Goal: Navigation & Orientation: Find specific page/section

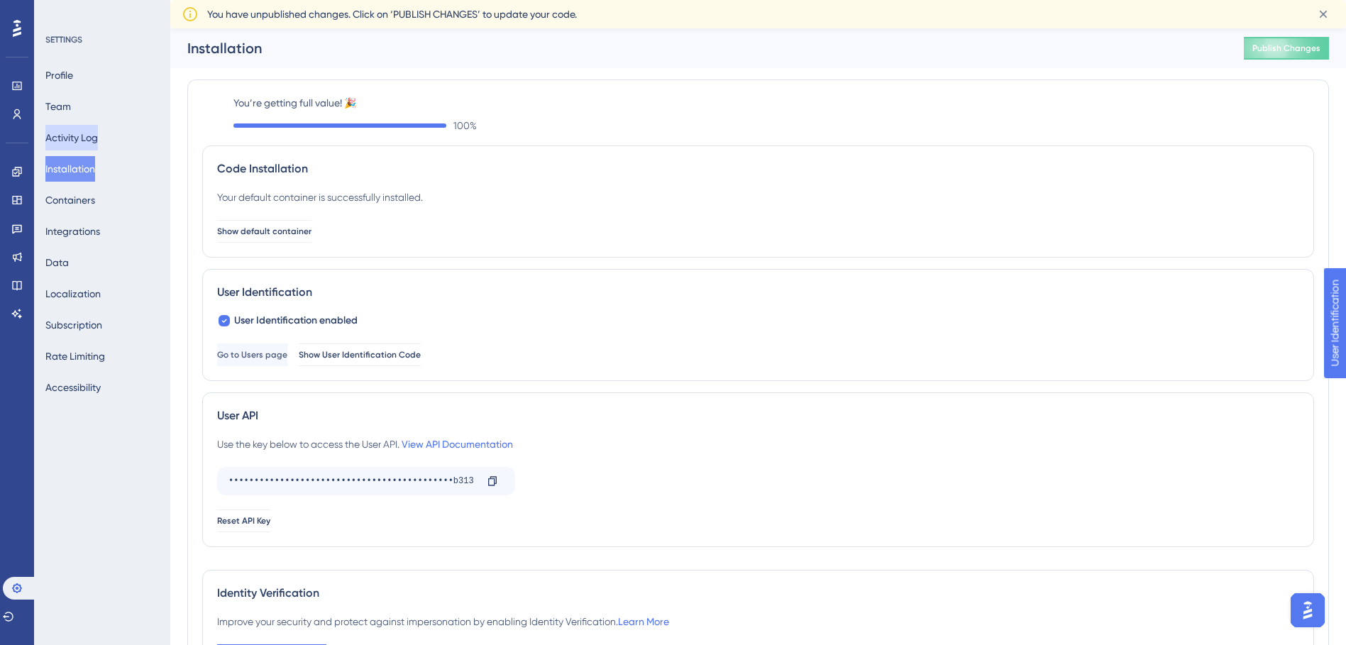
click at [92, 145] on button "Activity Log" at bounding box center [71, 138] width 52 height 26
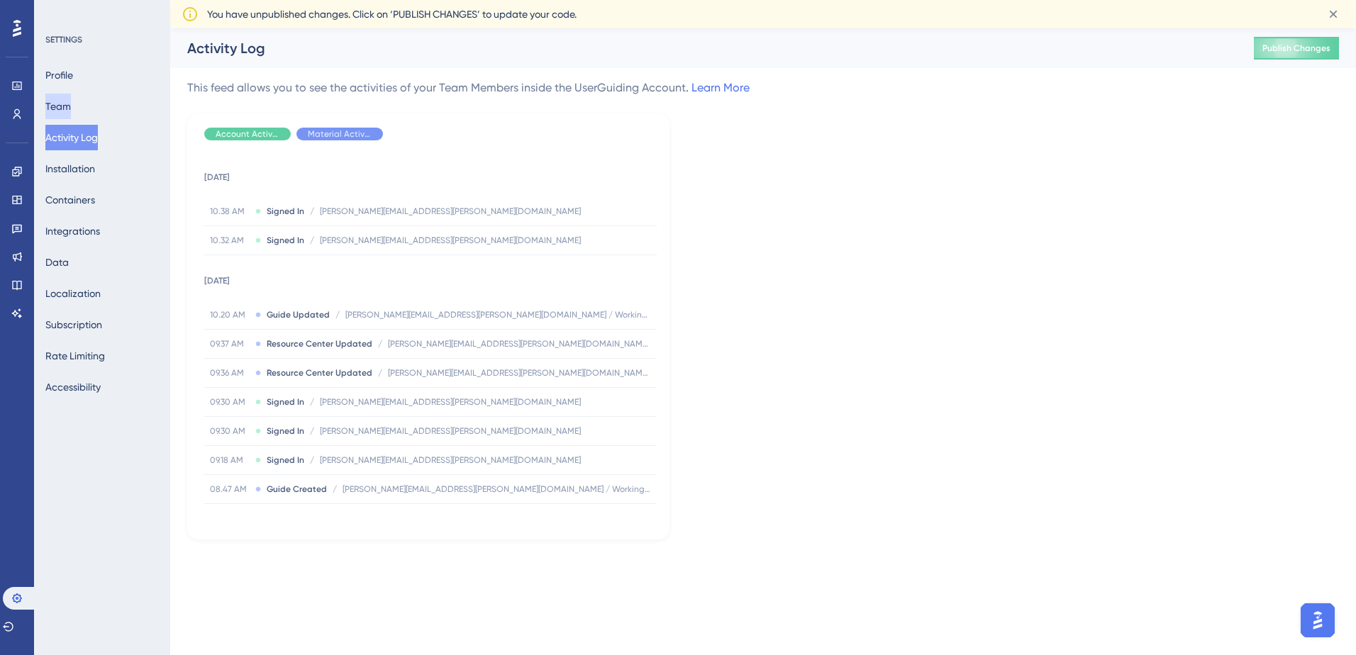
click at [71, 113] on button "Team" at bounding box center [58, 107] width 26 height 26
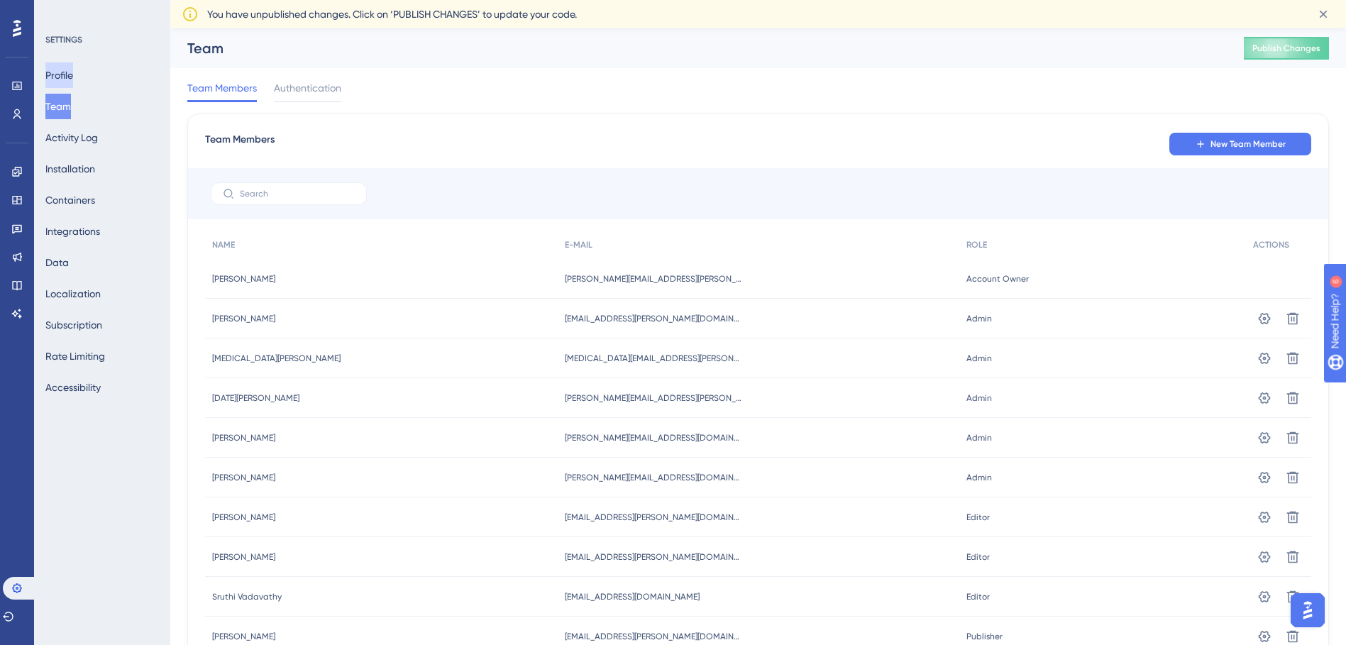
click at [66, 79] on button "Profile" at bounding box center [59, 75] width 28 height 26
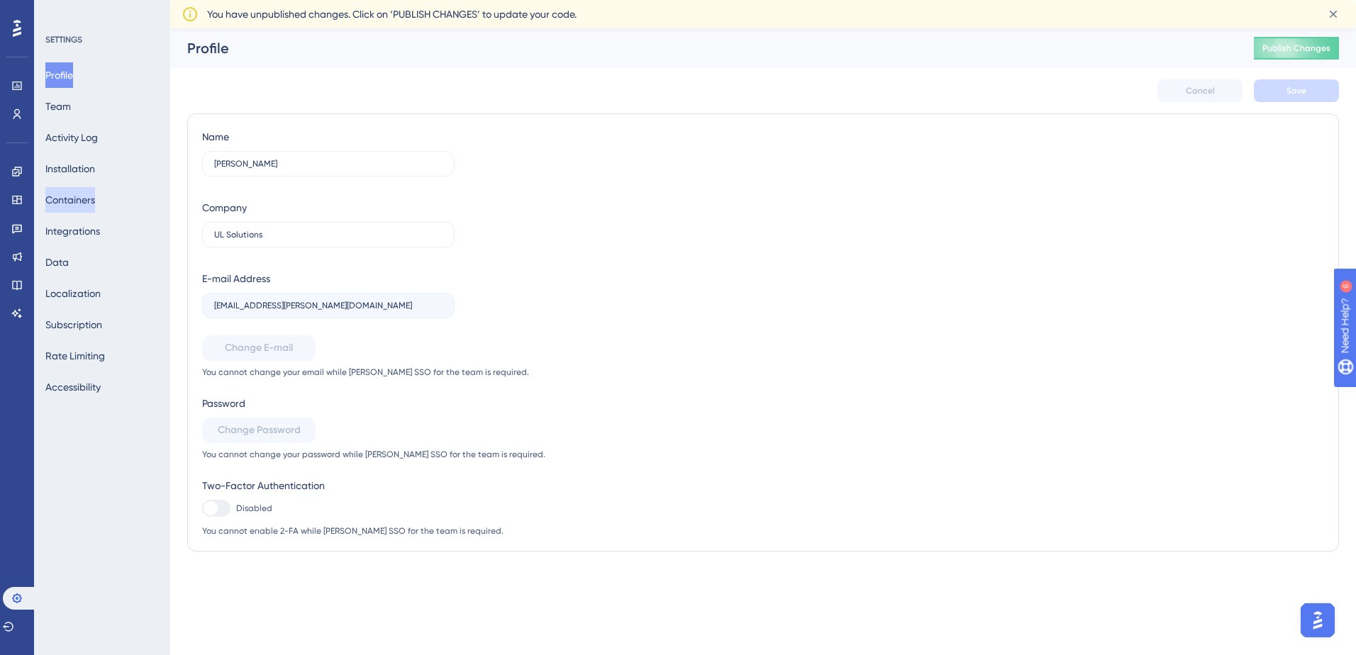
click at [73, 192] on button "Containers" at bounding box center [70, 200] width 50 height 26
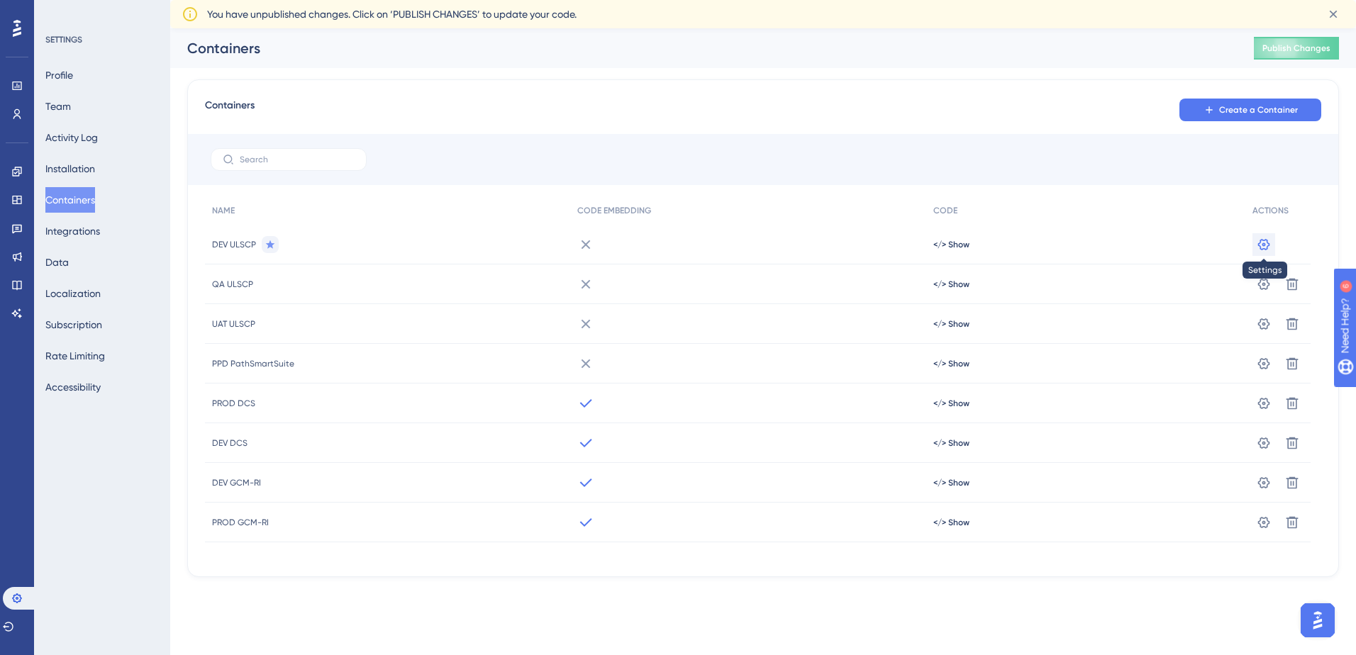
click at [1257, 250] on icon at bounding box center [1264, 245] width 14 height 14
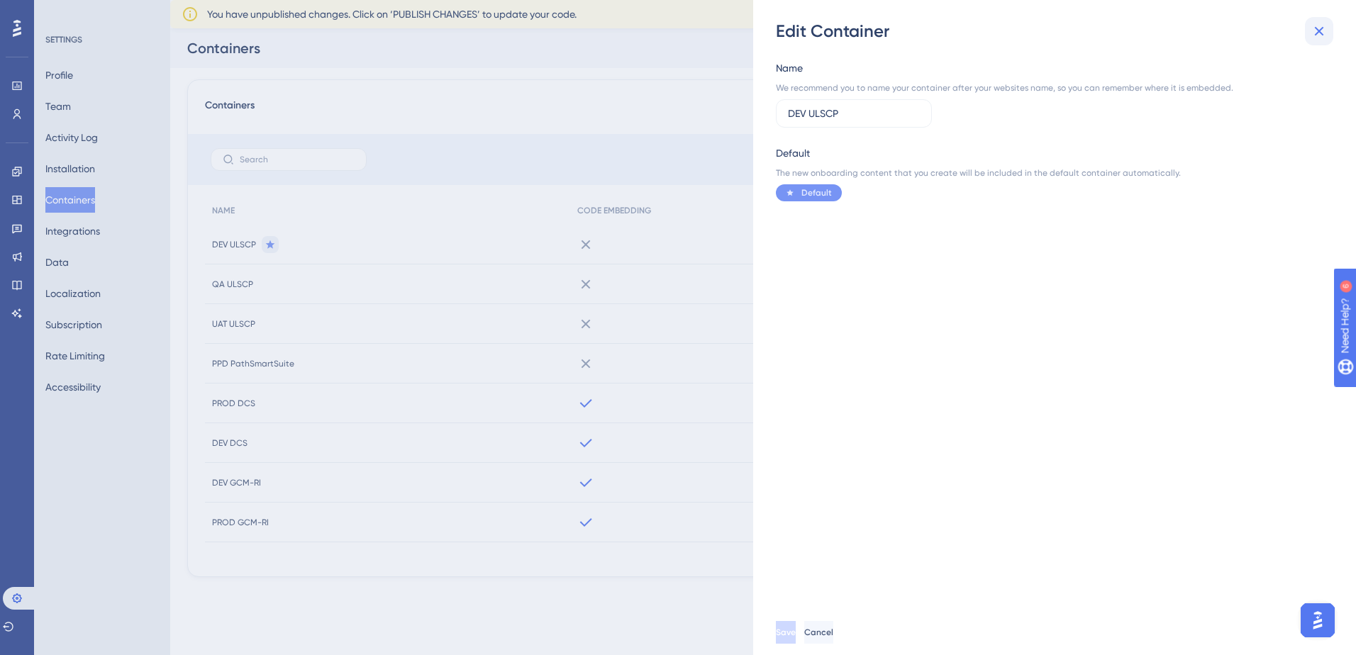
click at [1320, 30] on icon at bounding box center [1319, 31] width 9 height 9
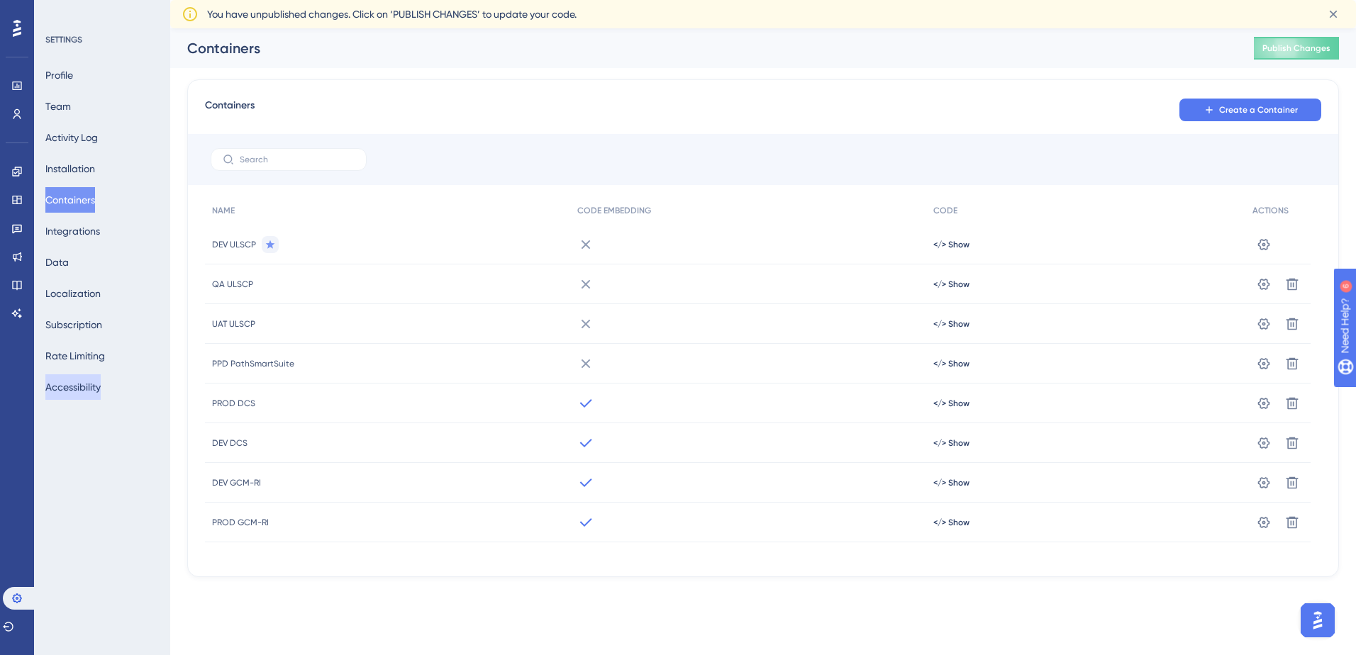
click at [69, 390] on button "Accessibility" at bounding box center [72, 388] width 55 height 26
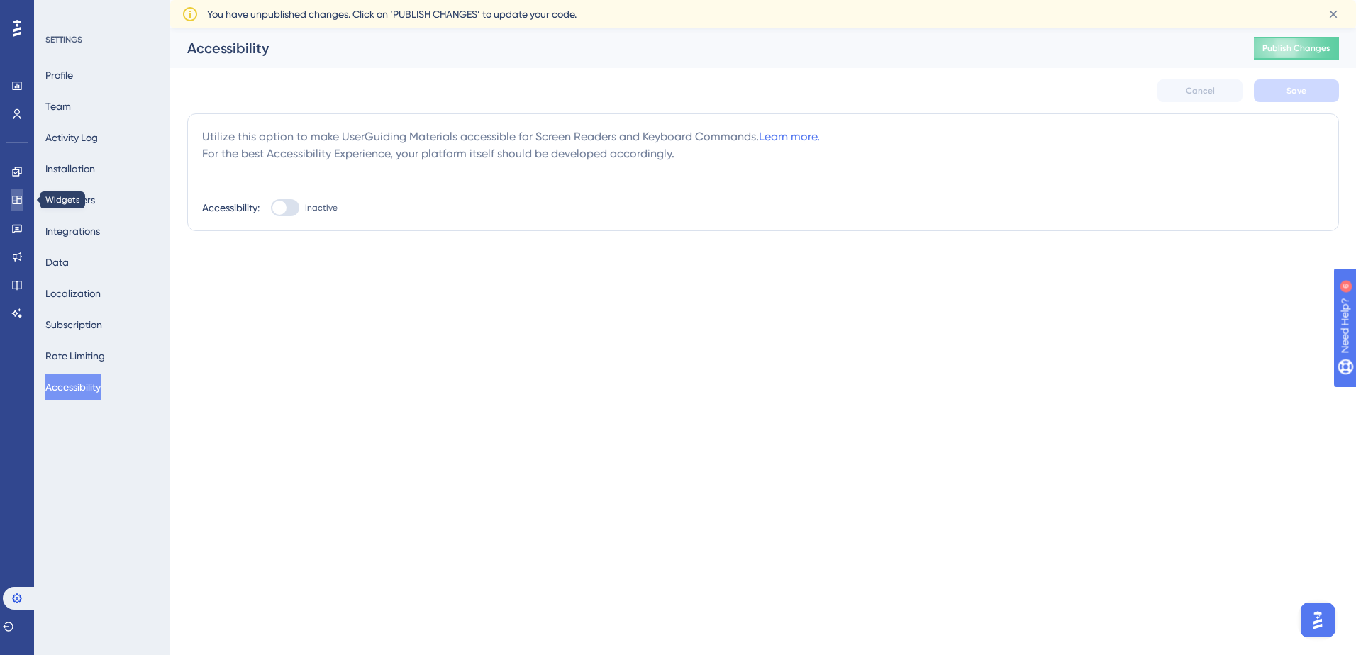
click at [23, 196] on link at bounding box center [16, 200] width 11 height 23
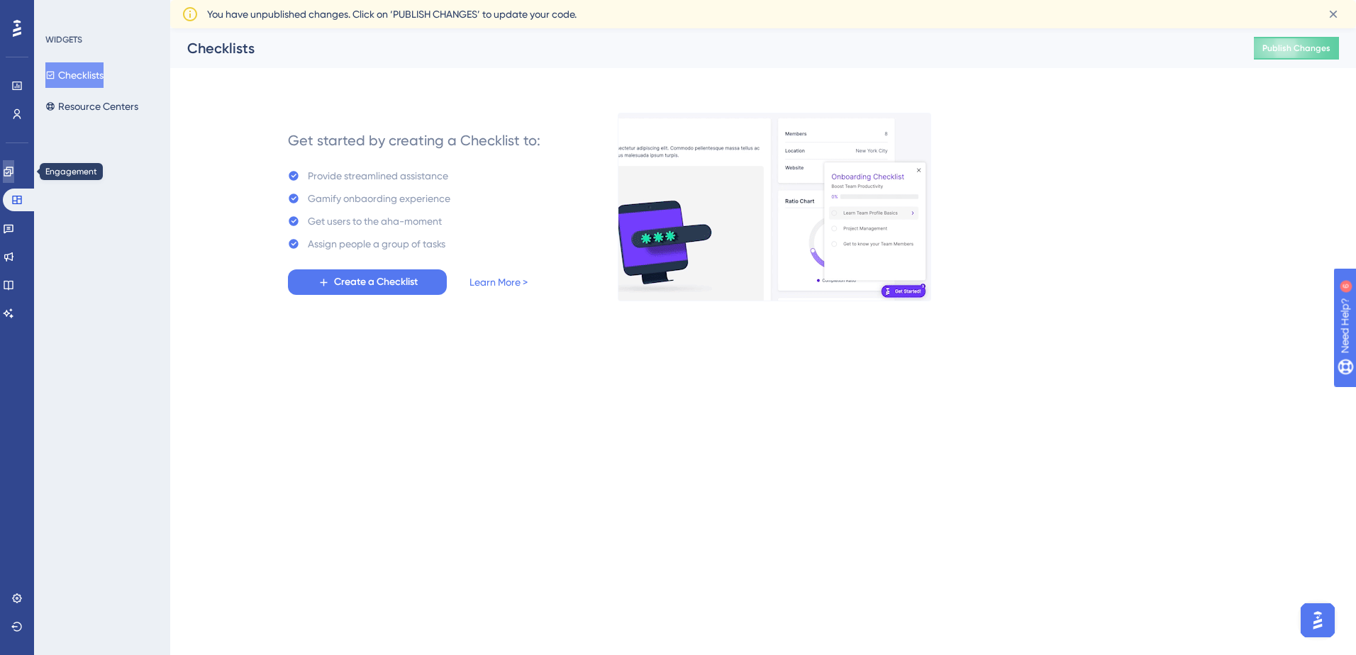
click at [14, 168] on link at bounding box center [8, 171] width 11 height 23
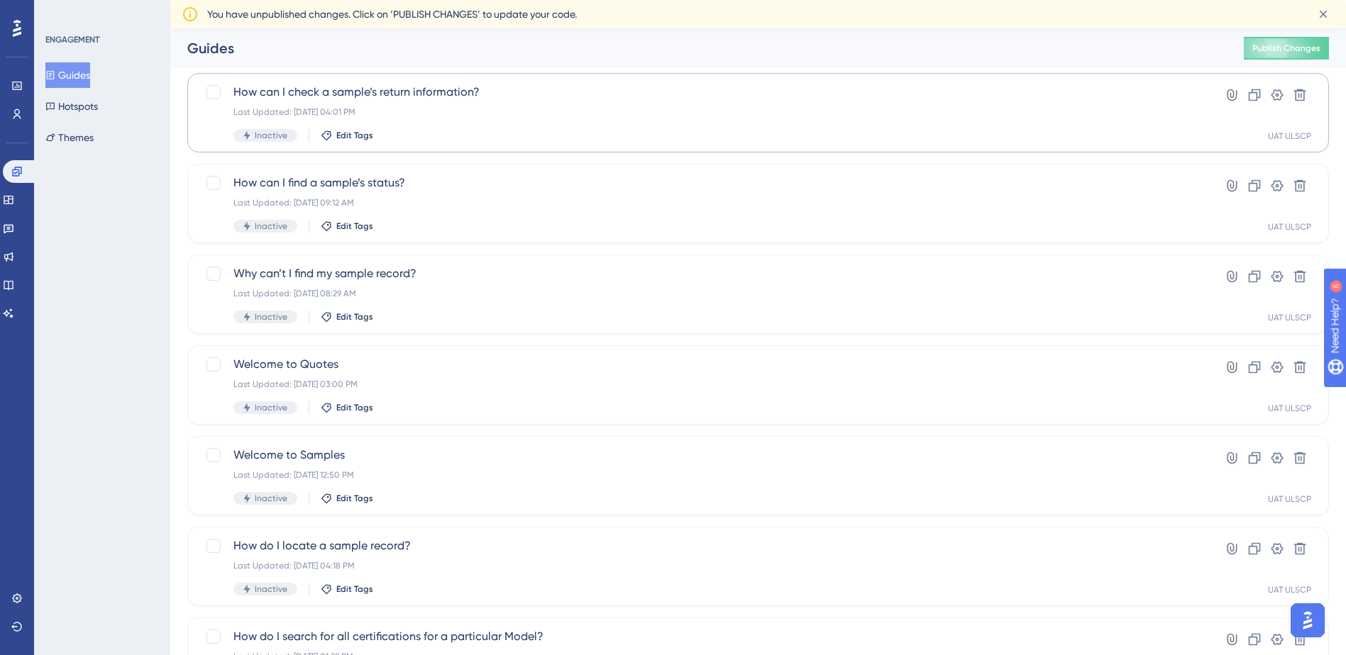
scroll to position [445, 0]
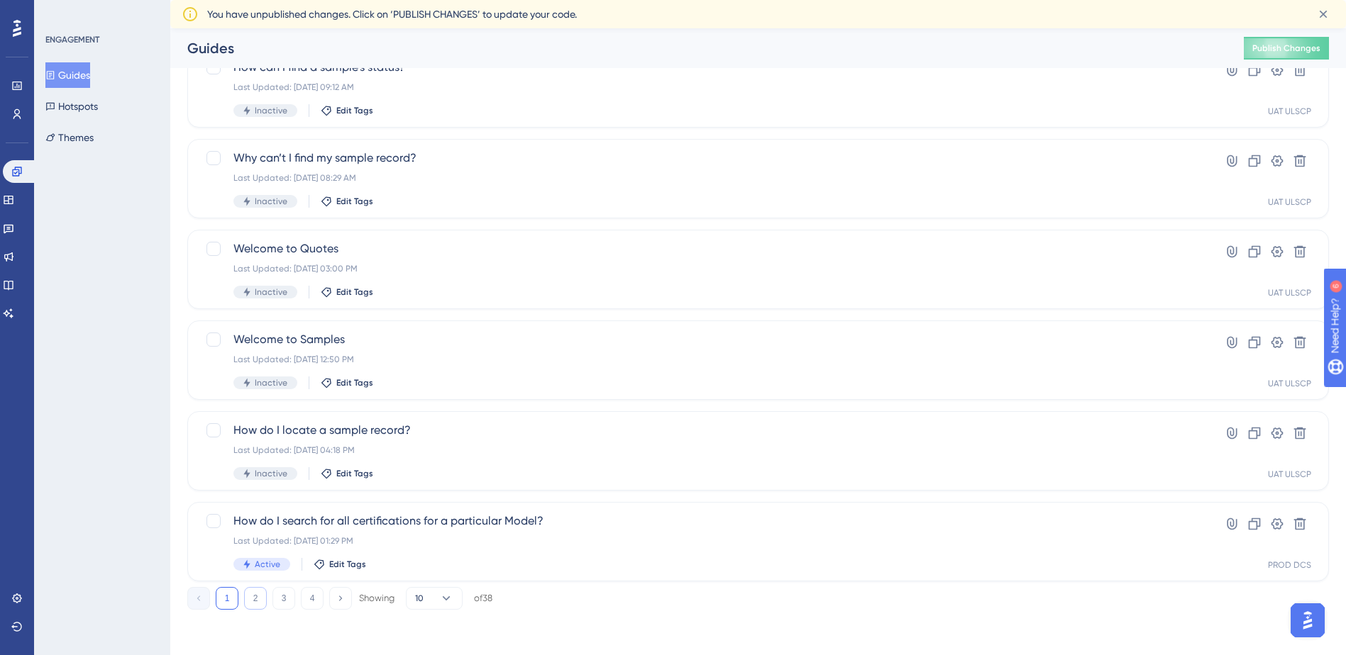
click at [250, 605] on button "2" at bounding box center [255, 598] width 23 height 23
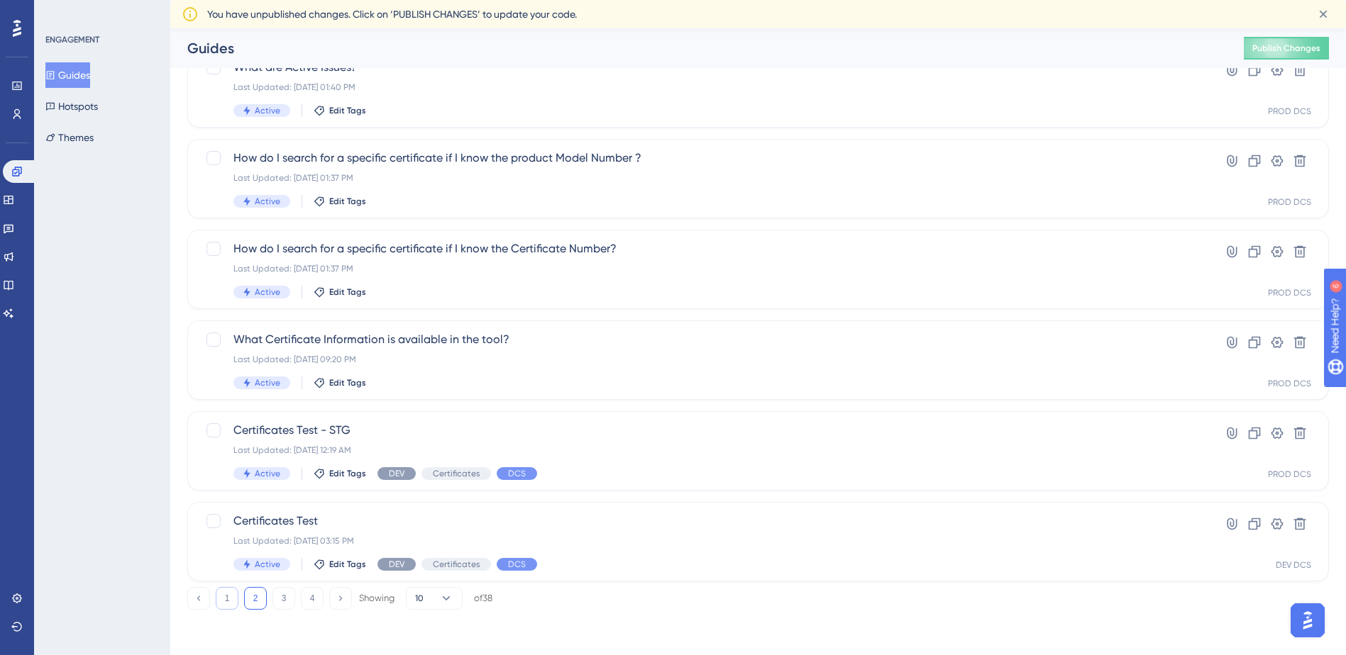
click at [226, 605] on button "1" at bounding box center [227, 598] width 23 height 23
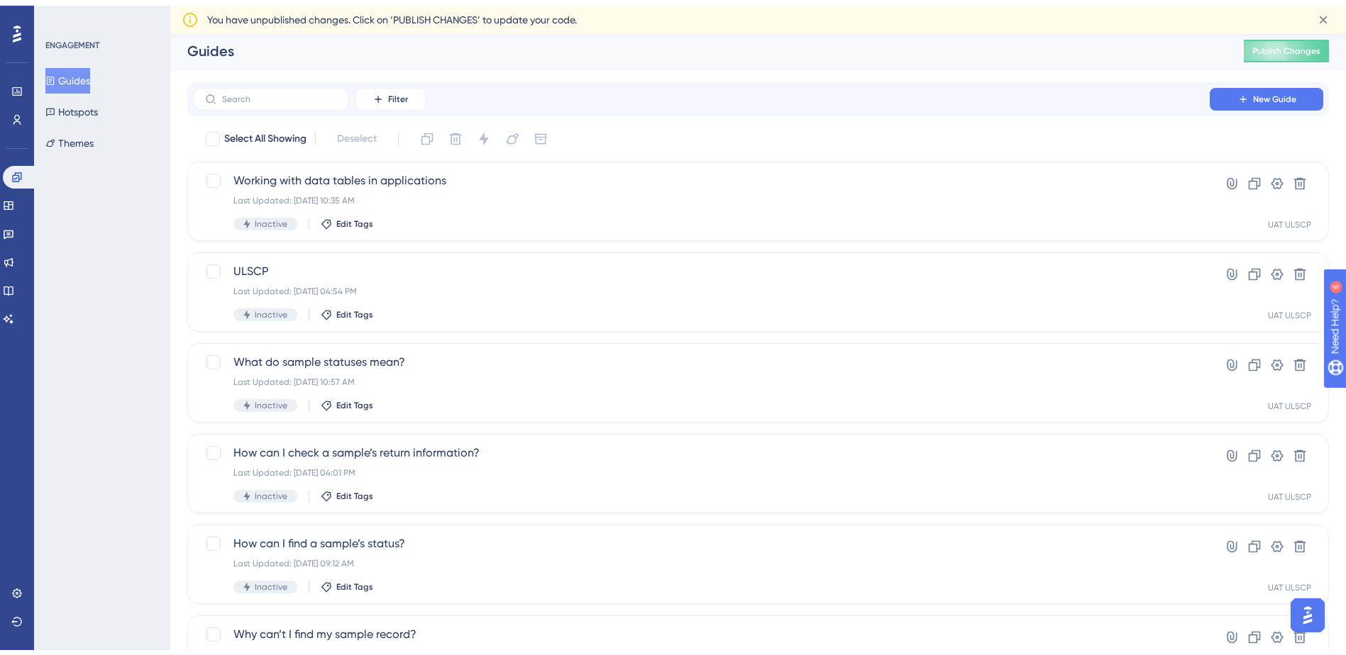
scroll to position [0, 0]
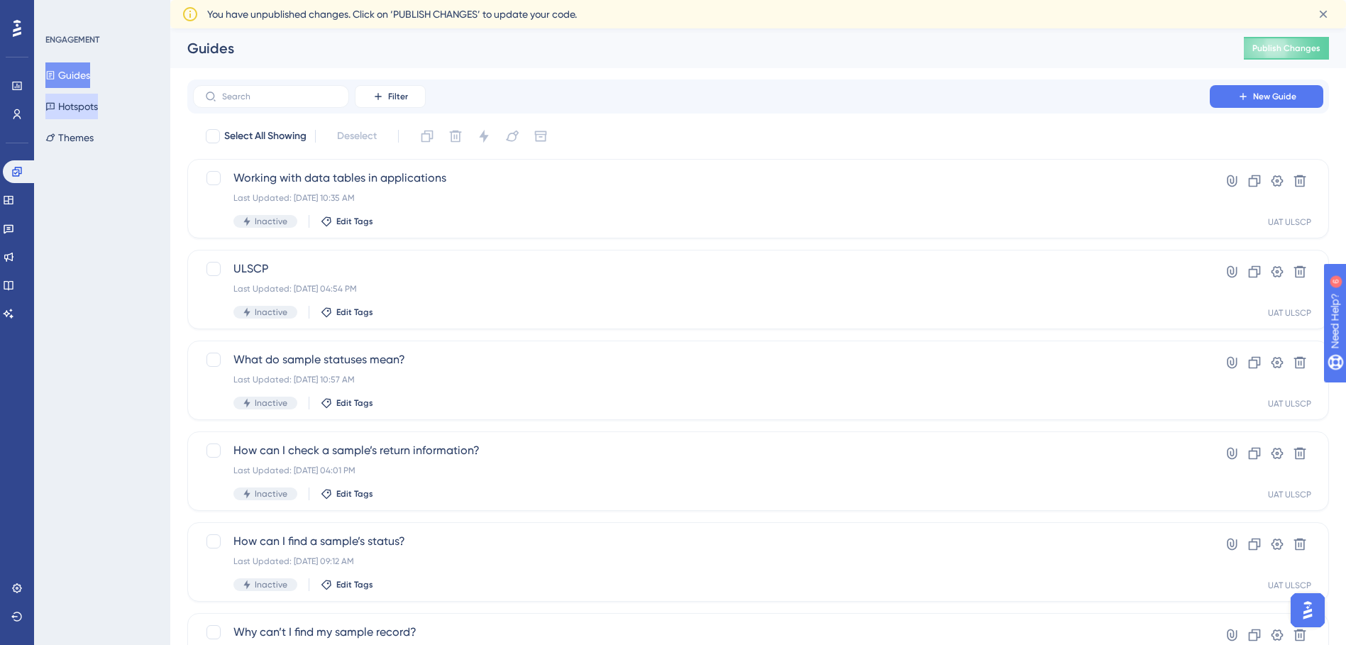
click at [94, 109] on button "Hotspots" at bounding box center [71, 107] width 52 height 26
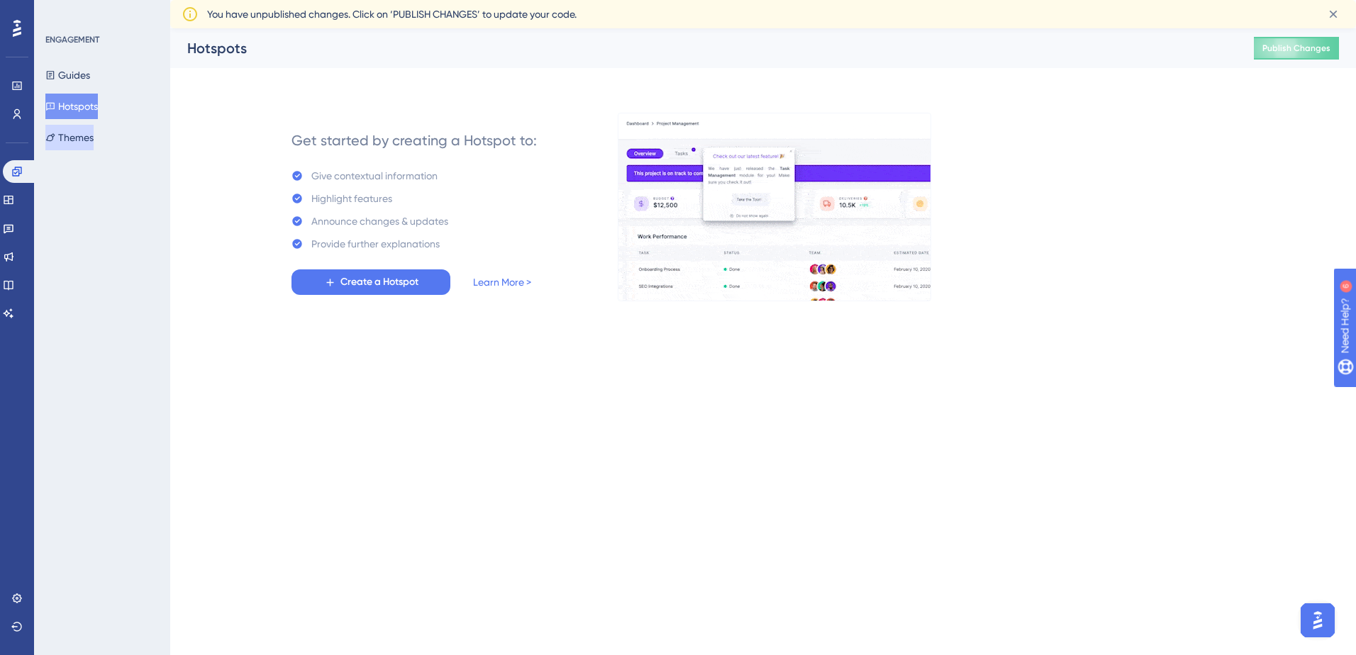
click at [67, 134] on button "Themes" at bounding box center [69, 138] width 48 height 26
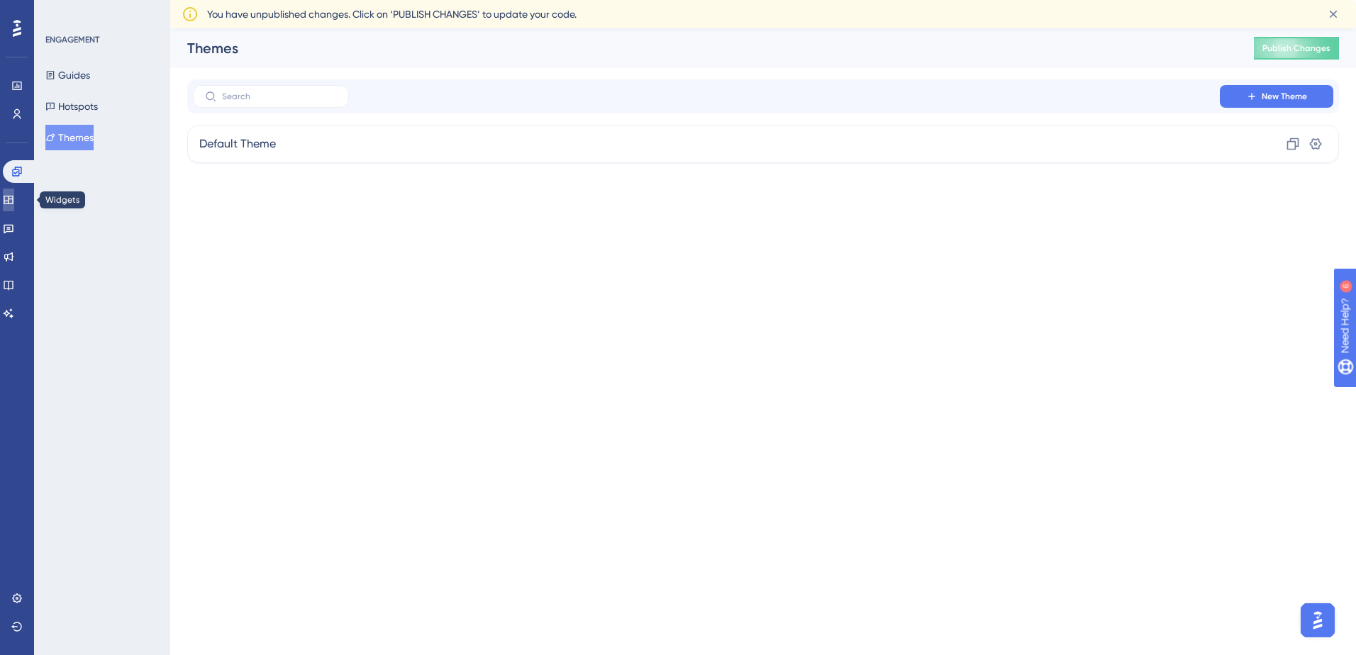
click at [13, 198] on icon at bounding box center [8, 200] width 9 height 9
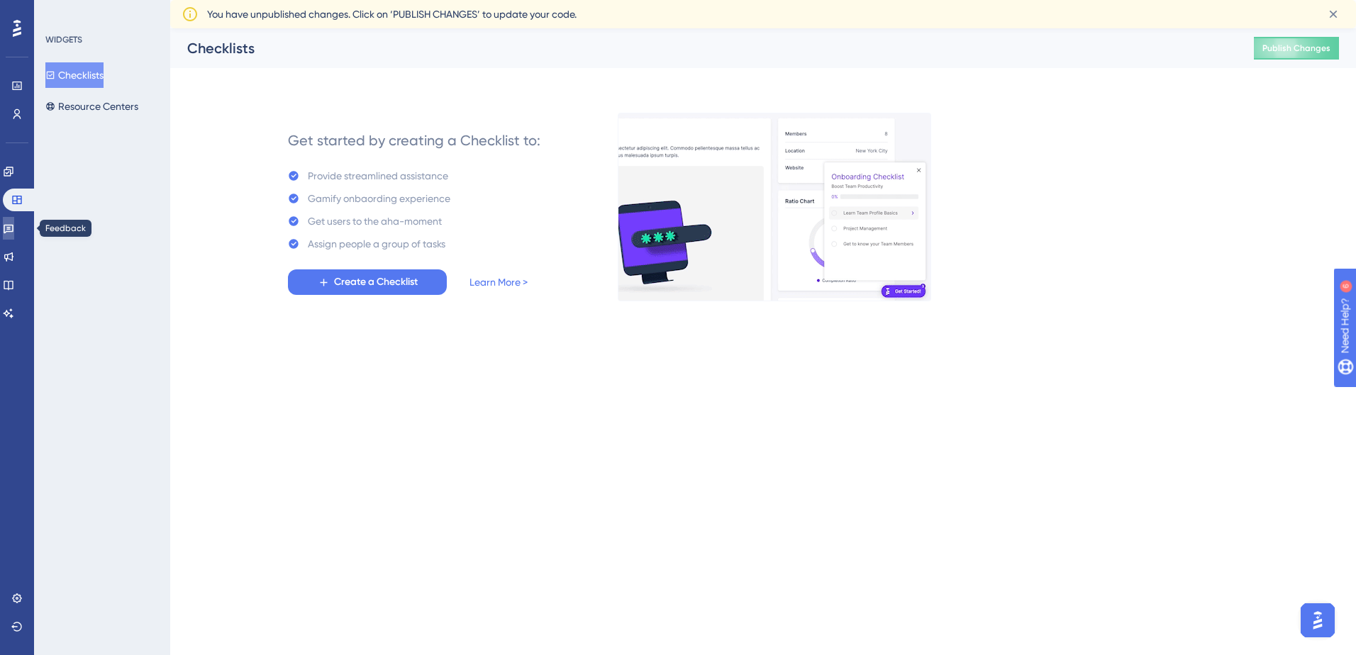
click at [14, 236] on link at bounding box center [8, 228] width 11 height 23
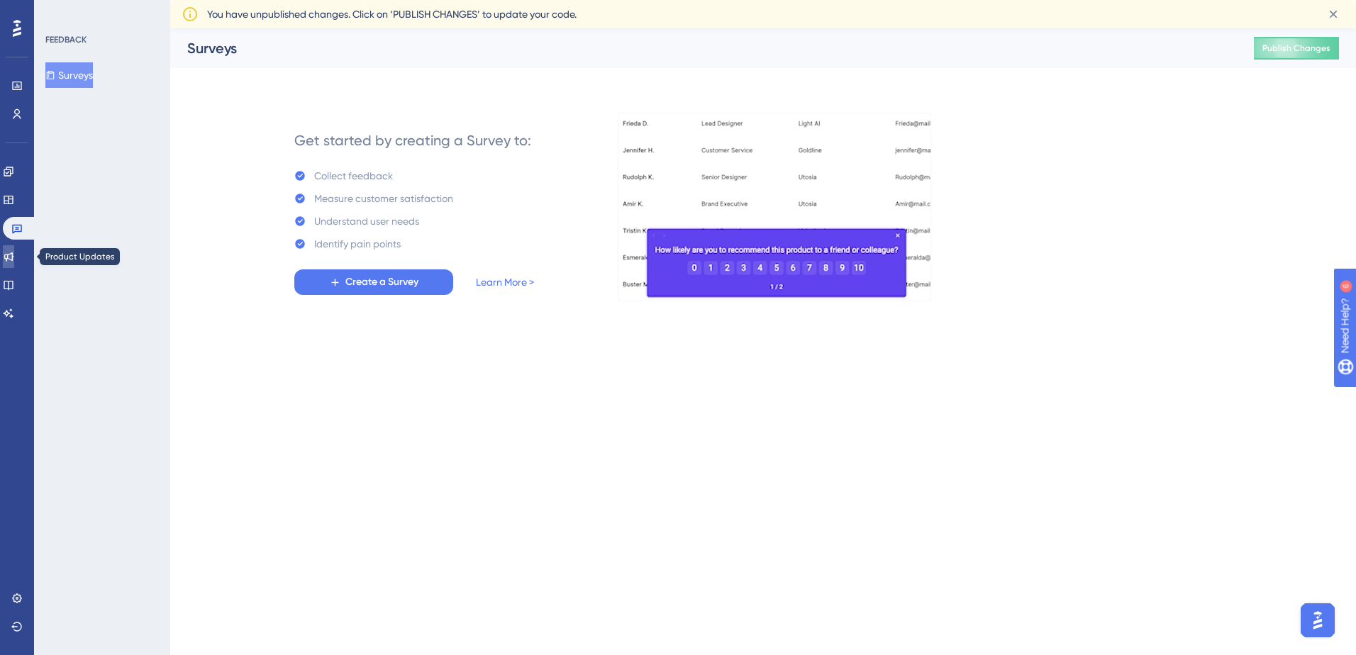
click at [14, 257] on link at bounding box center [8, 256] width 11 height 23
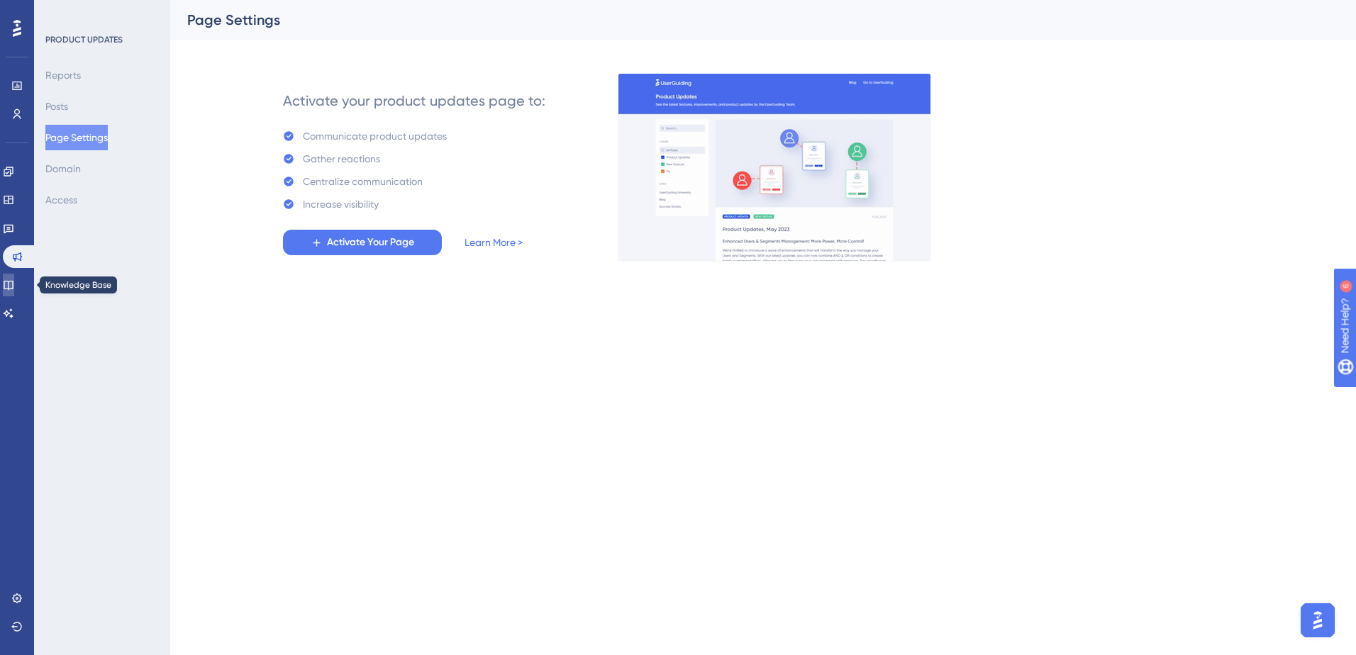
click at [14, 284] on icon at bounding box center [8, 284] width 11 height 11
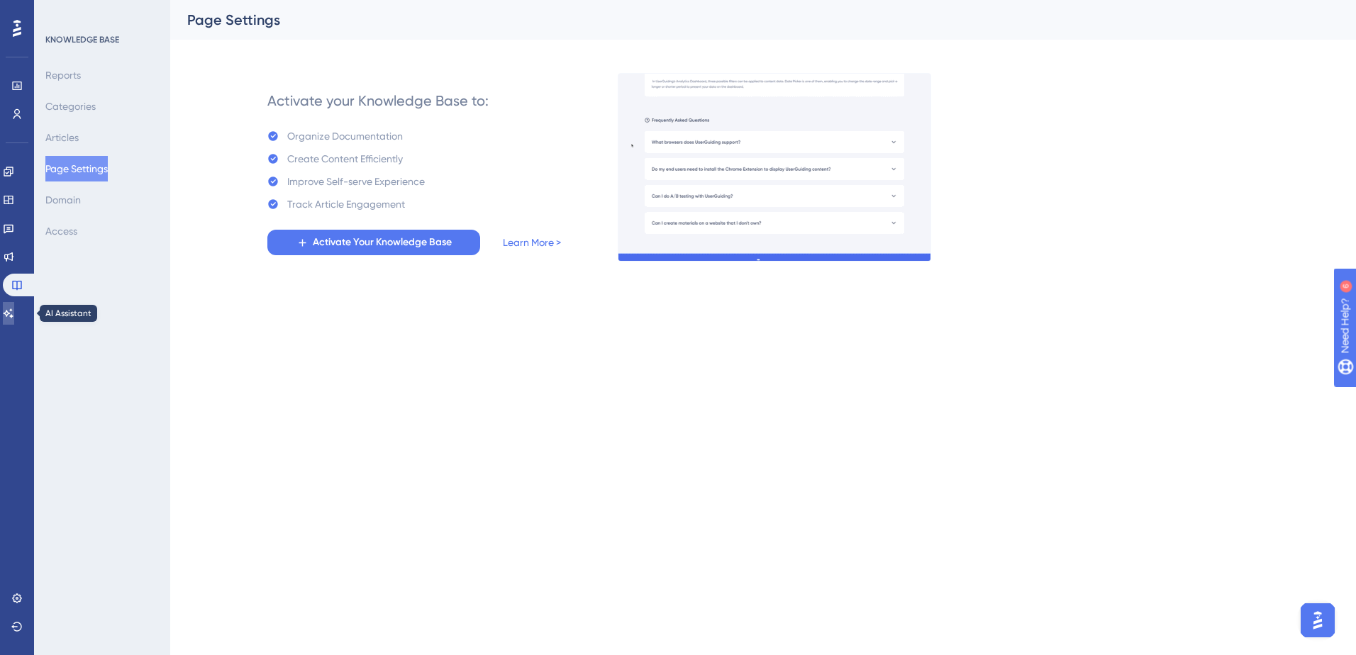
click at [14, 318] on icon at bounding box center [8, 313] width 11 height 11
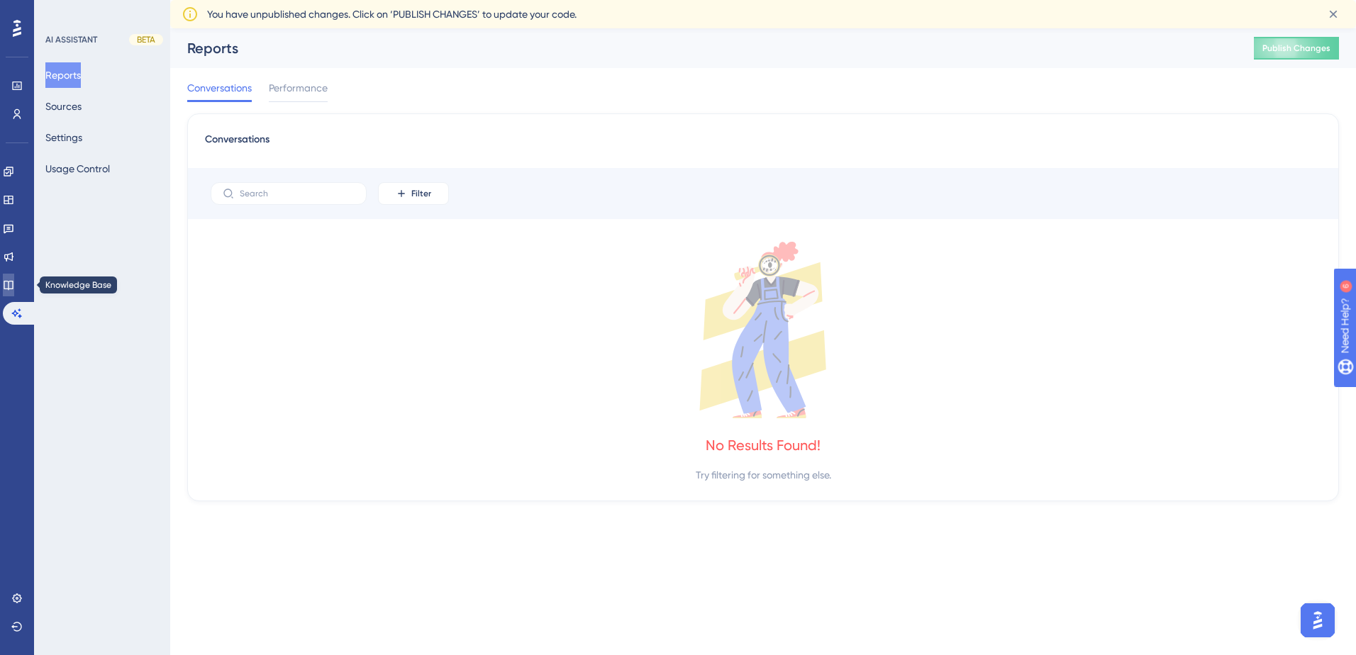
click at [14, 284] on icon at bounding box center [8, 284] width 11 height 11
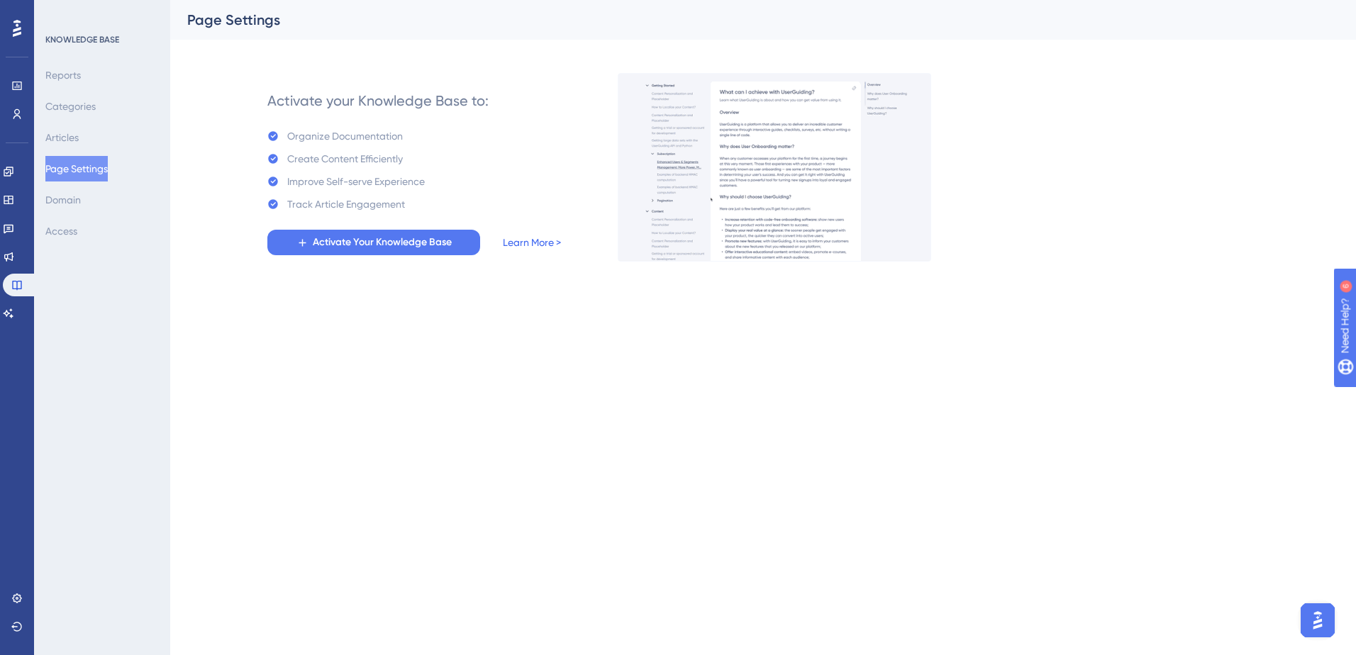
click at [548, 249] on link "Learn More >" at bounding box center [532, 242] width 58 height 17
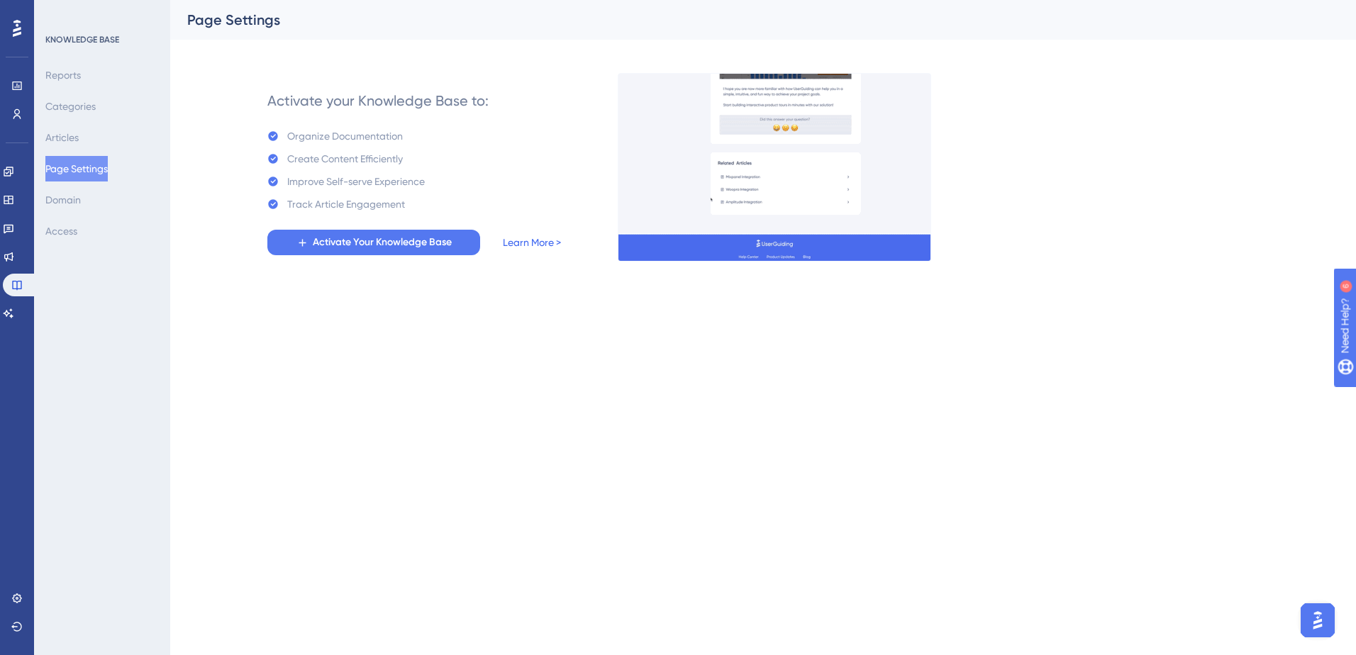
click at [542, 244] on link "Learn More >" at bounding box center [532, 242] width 58 height 17
click at [531, 243] on link "Learn More >" at bounding box center [532, 242] width 58 height 17
click at [13, 201] on icon at bounding box center [8, 200] width 9 height 9
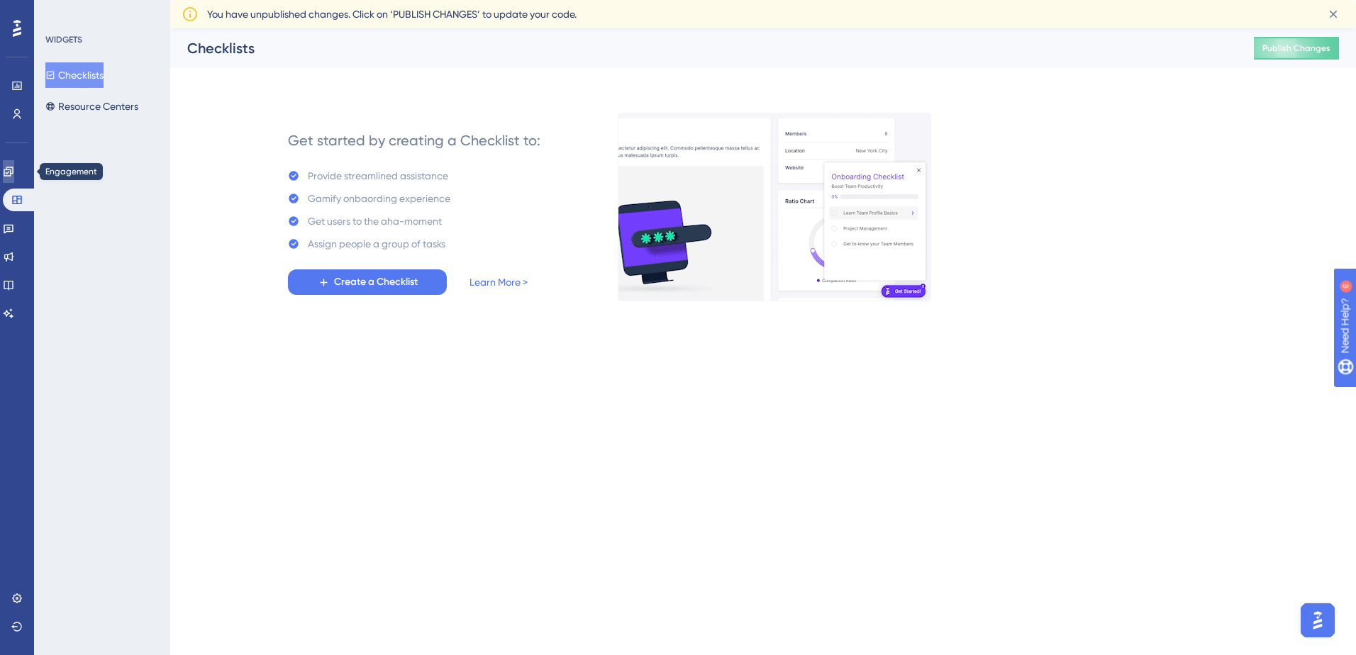
click at [14, 180] on link at bounding box center [8, 171] width 11 height 23
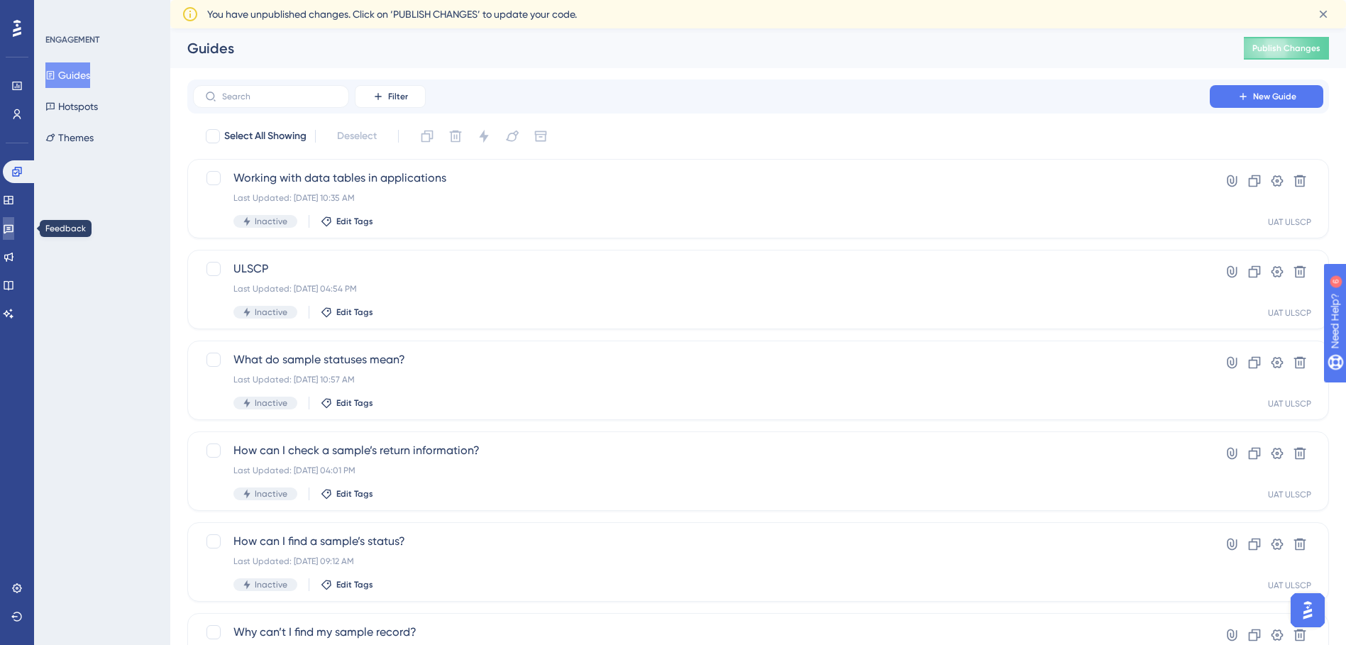
click at [14, 233] on link at bounding box center [8, 228] width 11 height 23
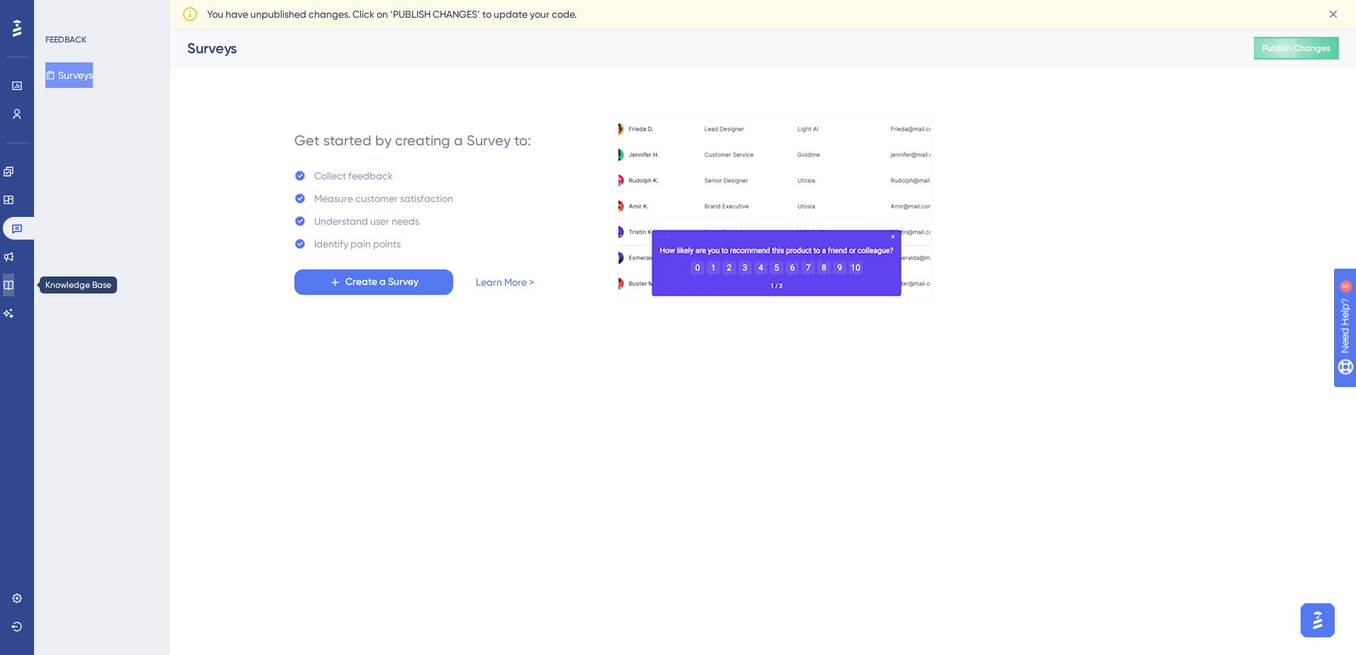
click at [14, 275] on link at bounding box center [8, 285] width 11 height 23
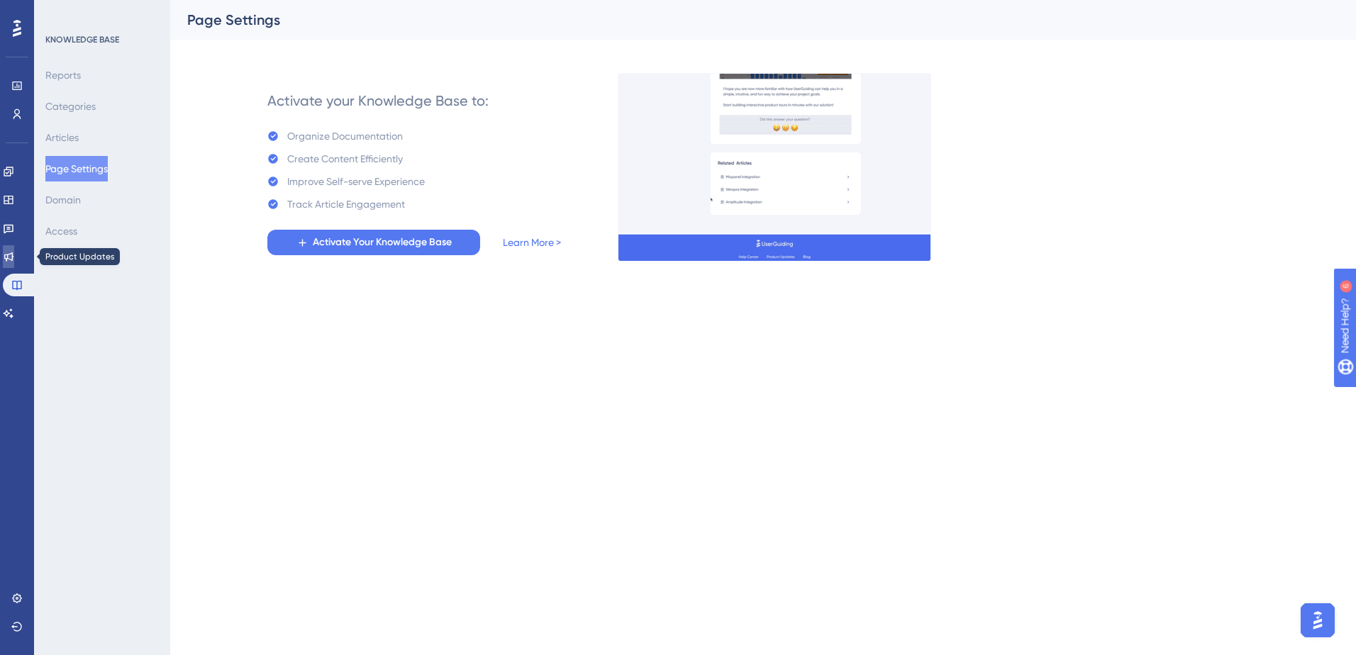
click at [14, 264] on link at bounding box center [8, 256] width 11 height 23
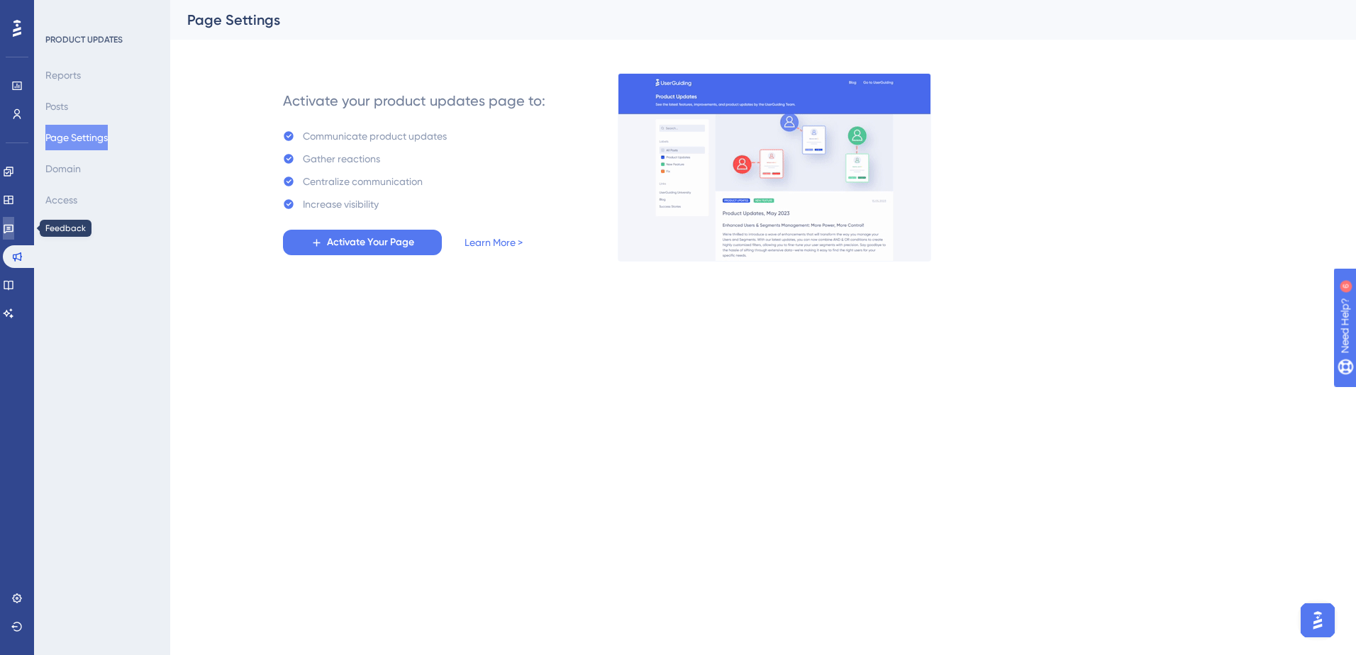
click at [13, 230] on icon at bounding box center [9, 229] width 10 height 9
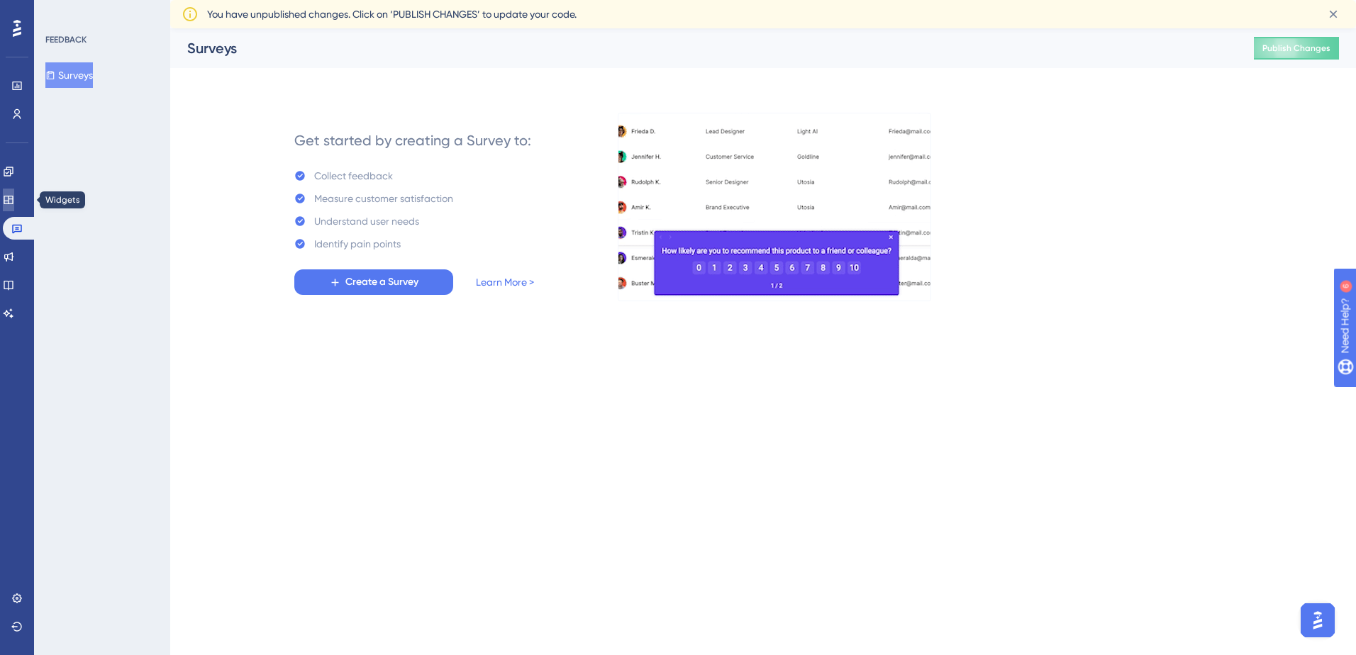
click at [14, 197] on icon at bounding box center [8, 199] width 11 height 11
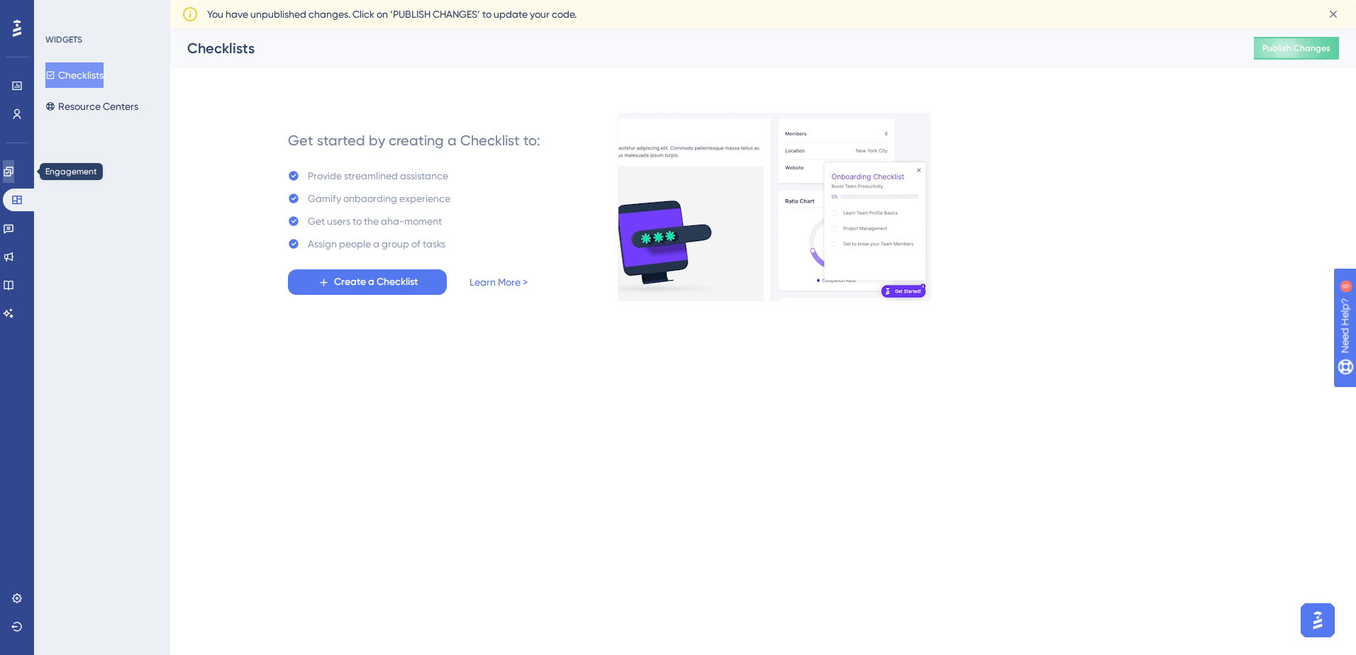
click at [14, 173] on icon at bounding box center [8, 171] width 11 height 11
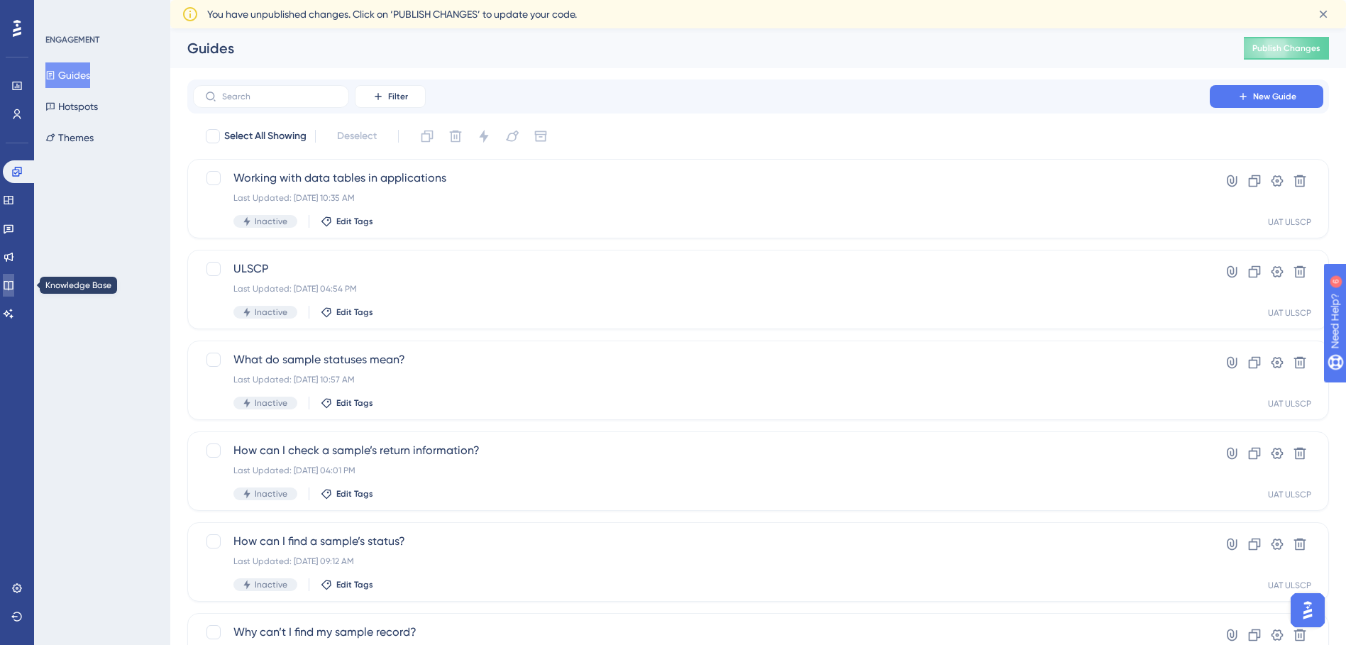
click at [13, 282] on icon at bounding box center [8, 285] width 9 height 9
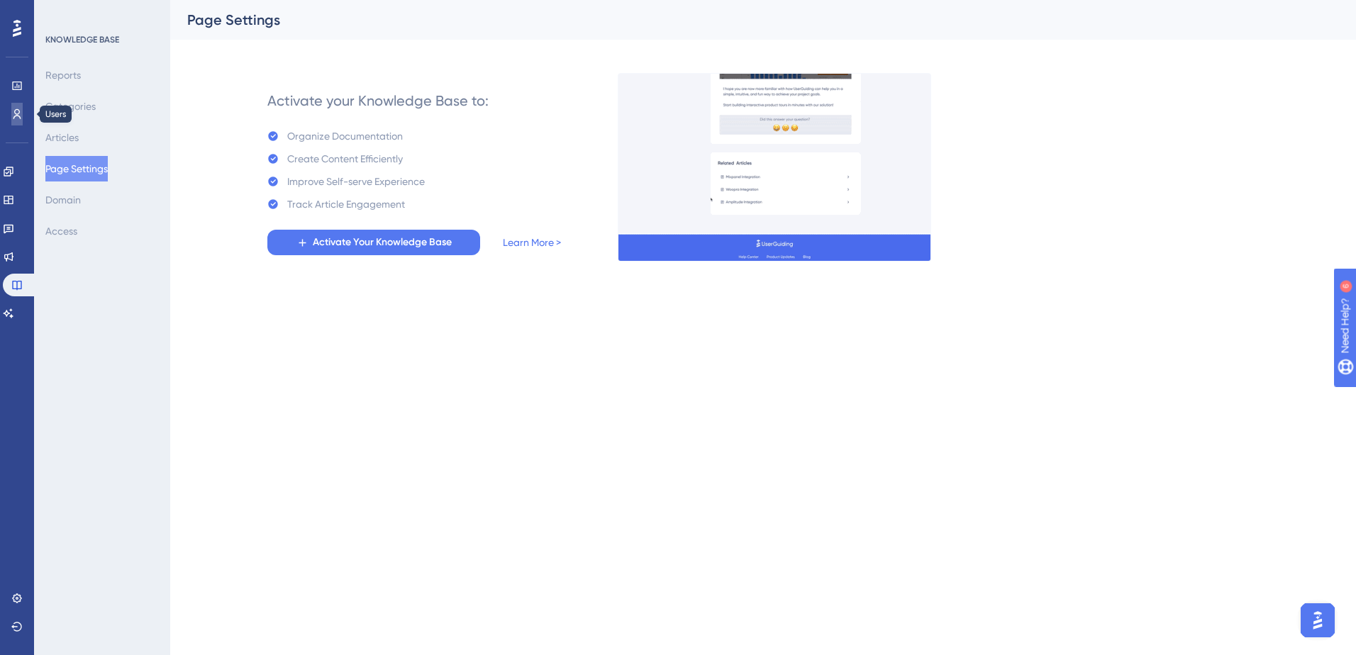
drag, startPoint x: 13, startPoint y: 109, endPoint x: 7, endPoint y: 102, distance: 9.0
click at [13, 109] on icon at bounding box center [16, 114] width 11 height 11
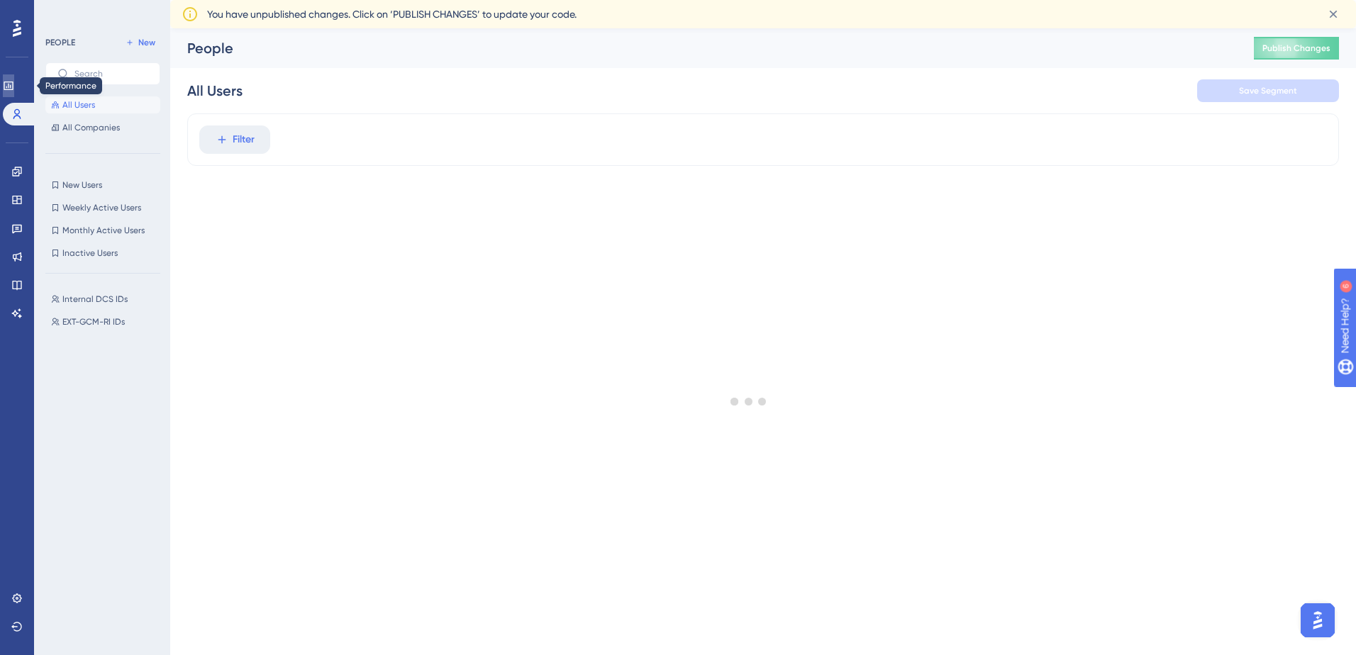
click at [9, 88] on link at bounding box center [8, 85] width 11 height 23
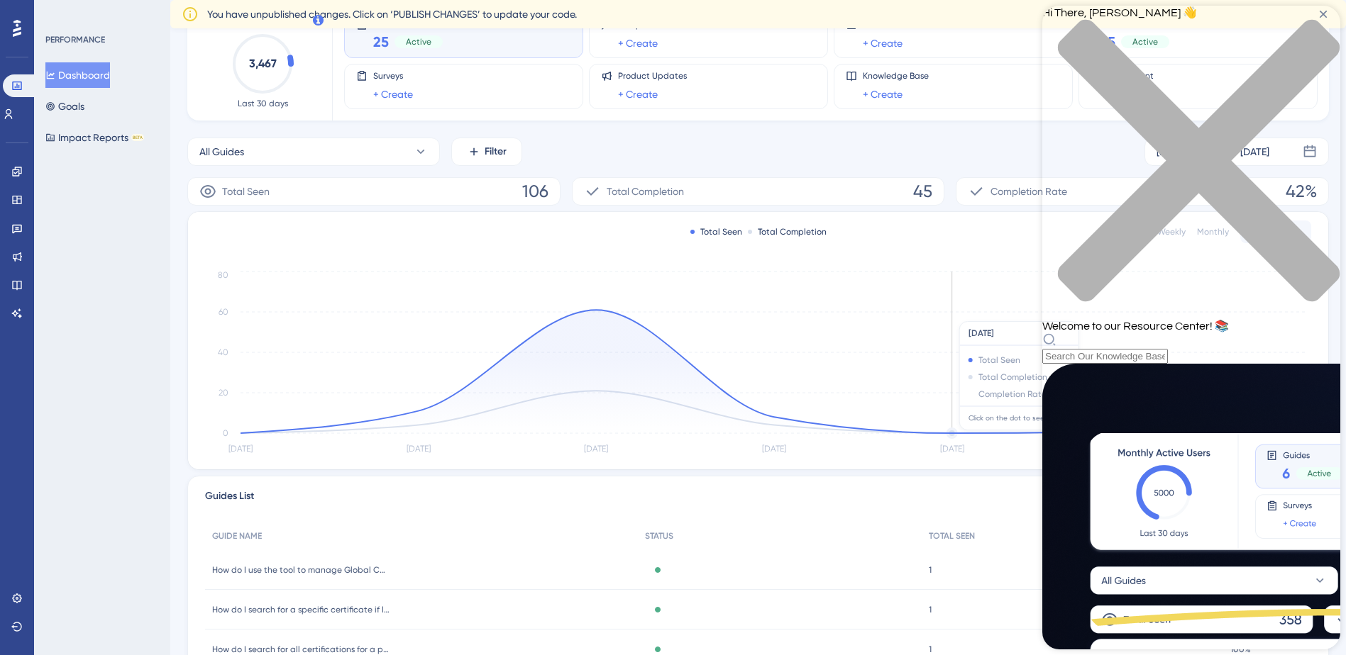
scroll to position [71, 0]
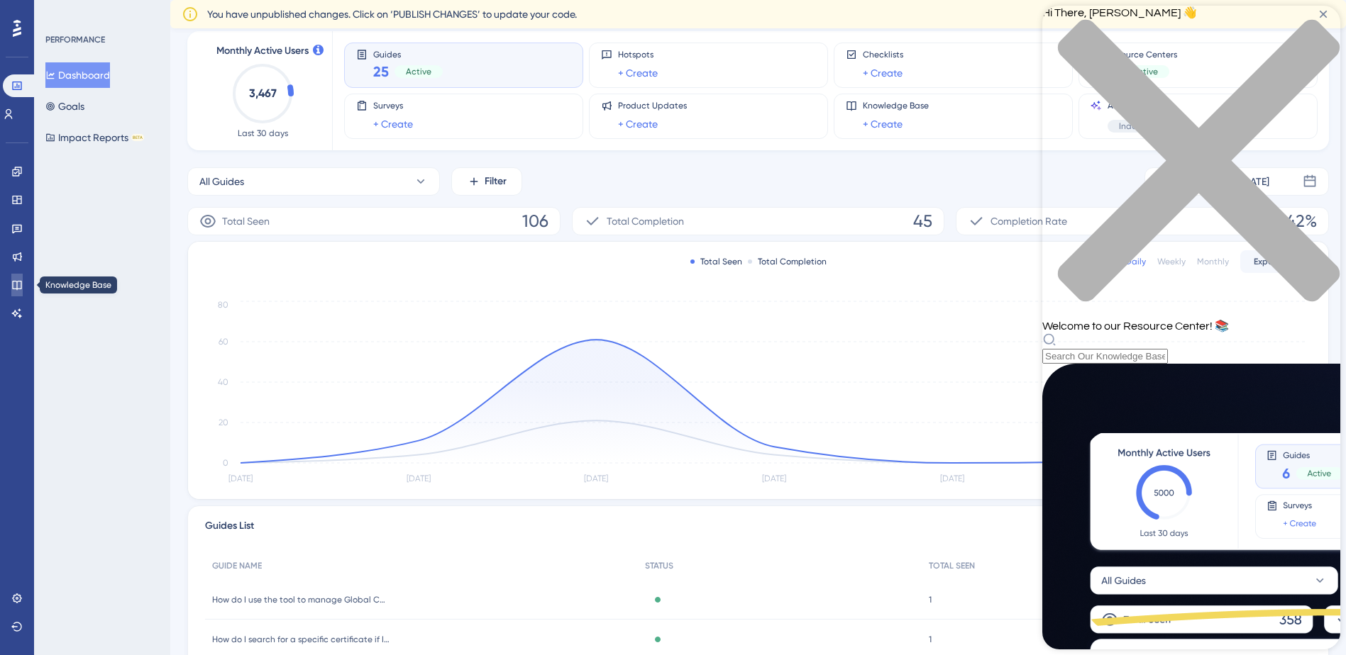
click at [15, 278] on link at bounding box center [16, 285] width 11 height 23
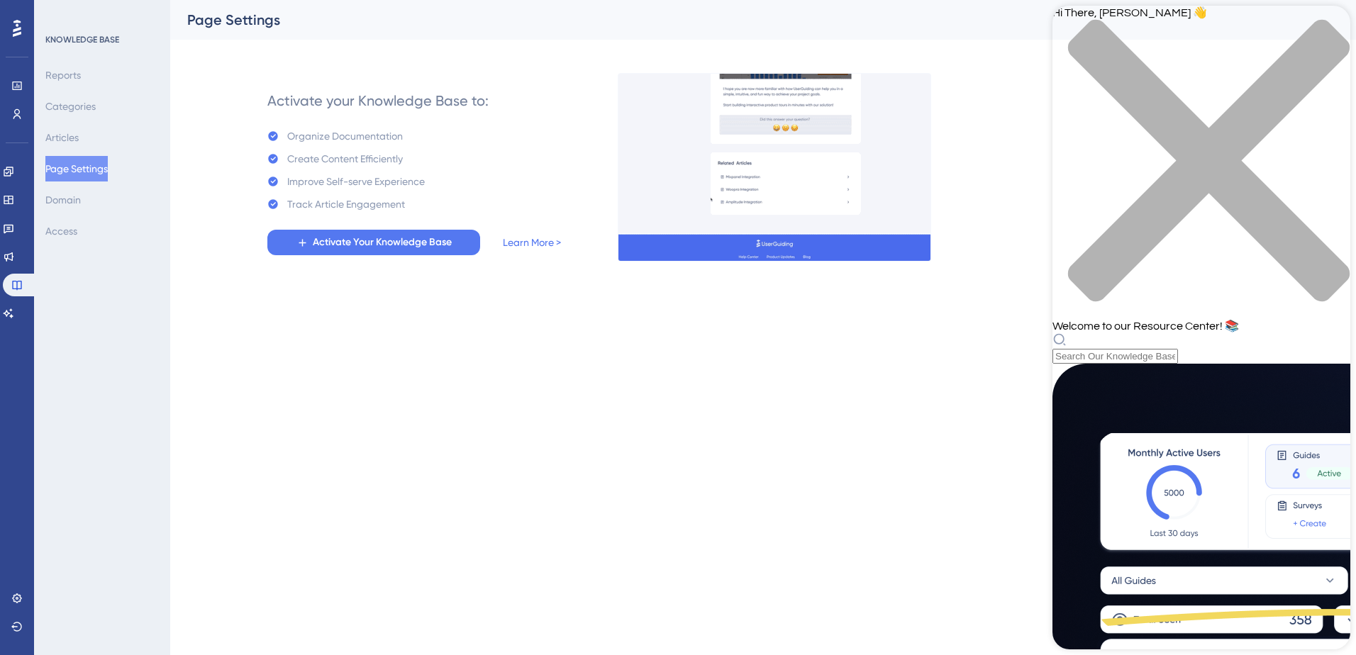
click at [1331, 22] on div "close resource center" at bounding box center [1202, 169] width 298 height 300
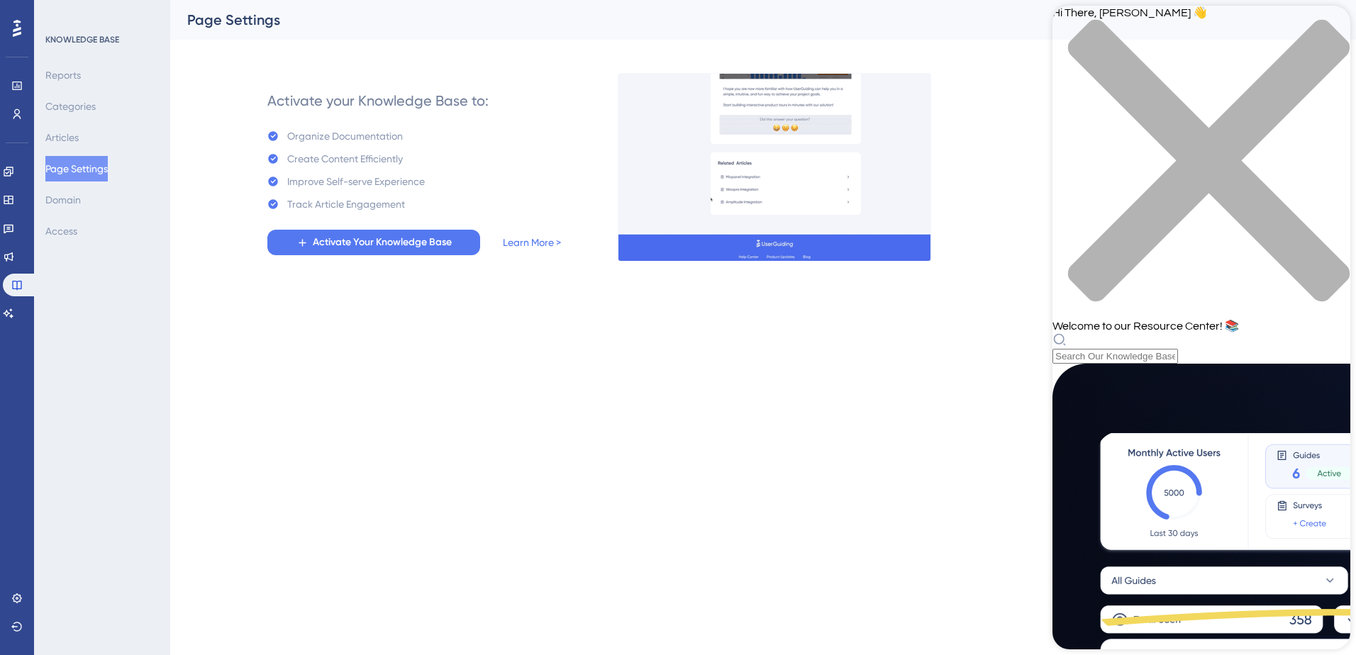
click at [1322, 28] on div "close resource center" at bounding box center [1202, 169] width 298 height 300
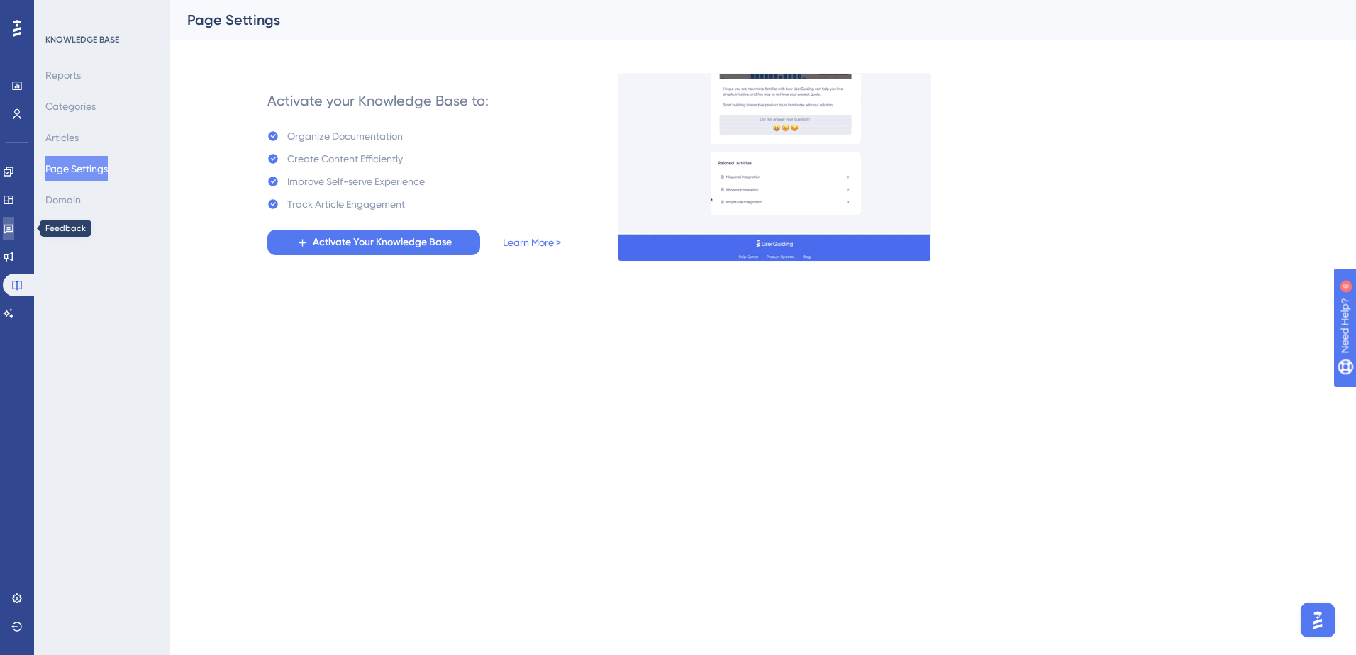
drag, startPoint x: 17, startPoint y: 238, endPoint x: 15, endPoint y: 230, distance: 8.8
click at [14, 238] on link at bounding box center [8, 228] width 11 height 23
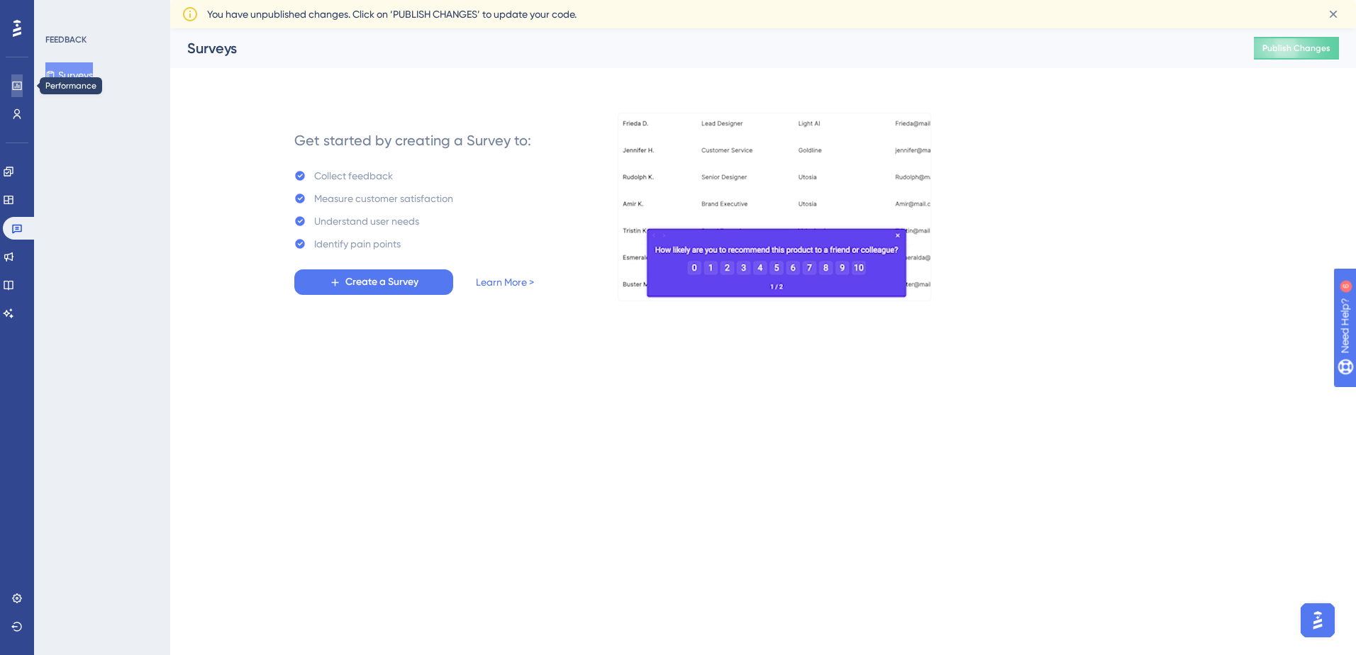
click at [23, 94] on link at bounding box center [16, 85] width 11 height 23
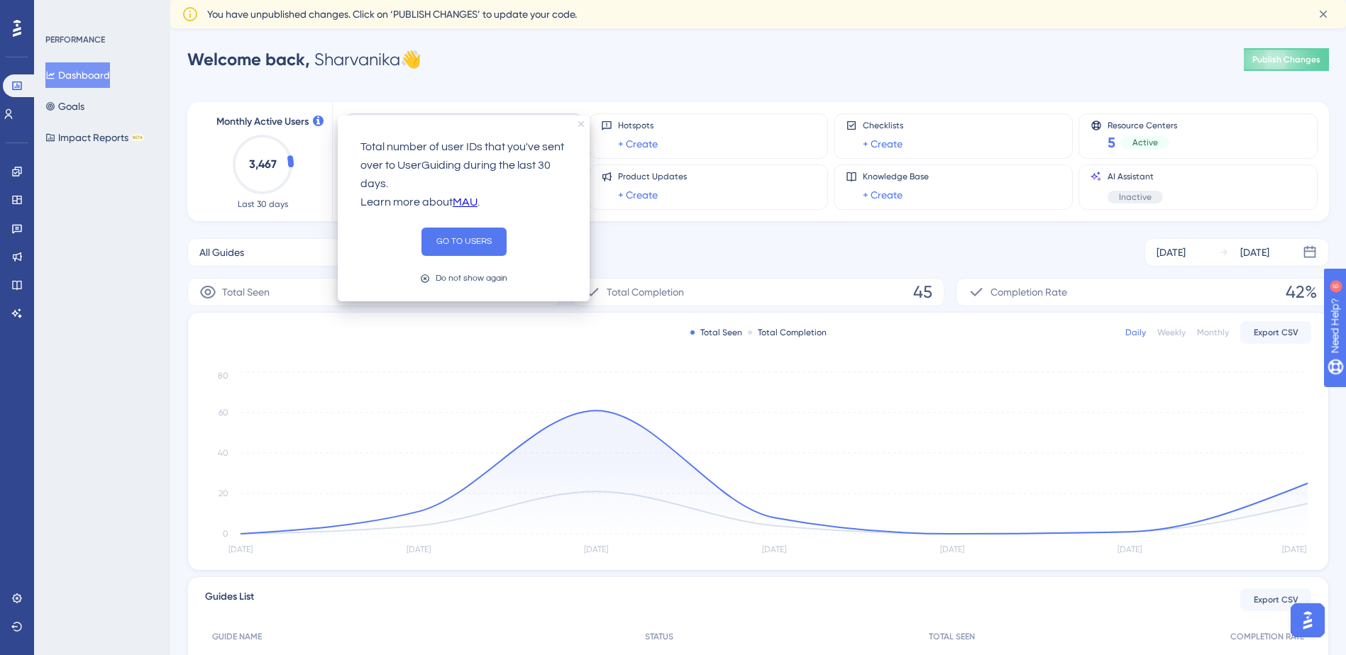
click at [579, 125] on icon "close tooltip" at bounding box center [581, 124] width 6 height 6
click at [579, 124] on icon "close tooltip" at bounding box center [581, 124] width 6 height 6
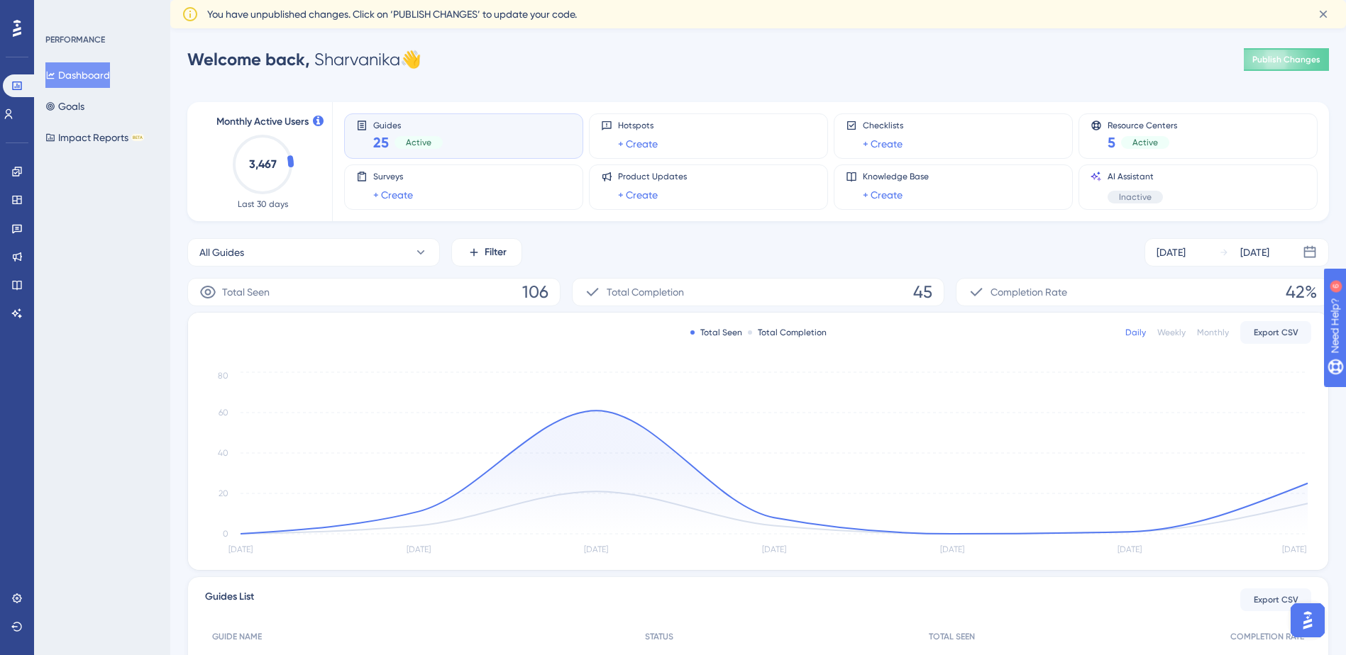
click at [31, 211] on div "Performance Users Engagement Widgets Feedback Product Updates Knowledge Base AI…" at bounding box center [17, 327] width 34 height 655
click at [23, 205] on link at bounding box center [16, 200] width 11 height 23
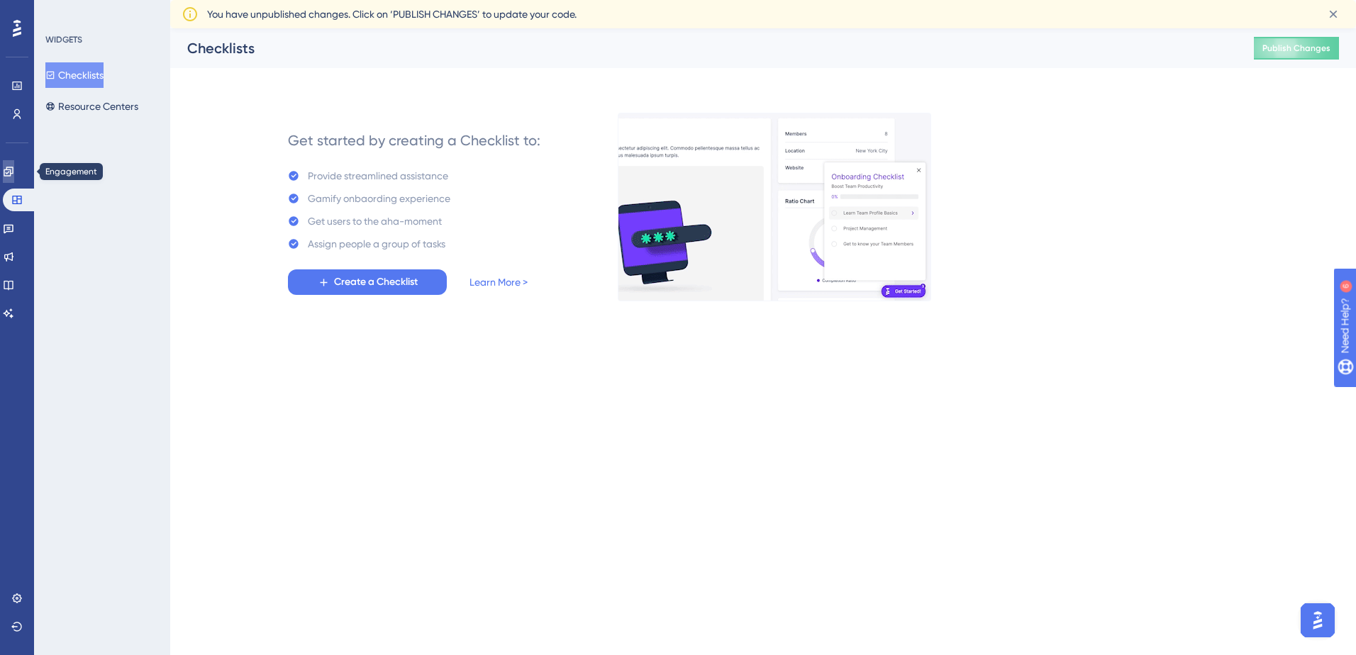
click at [13, 173] on icon at bounding box center [8, 171] width 9 height 9
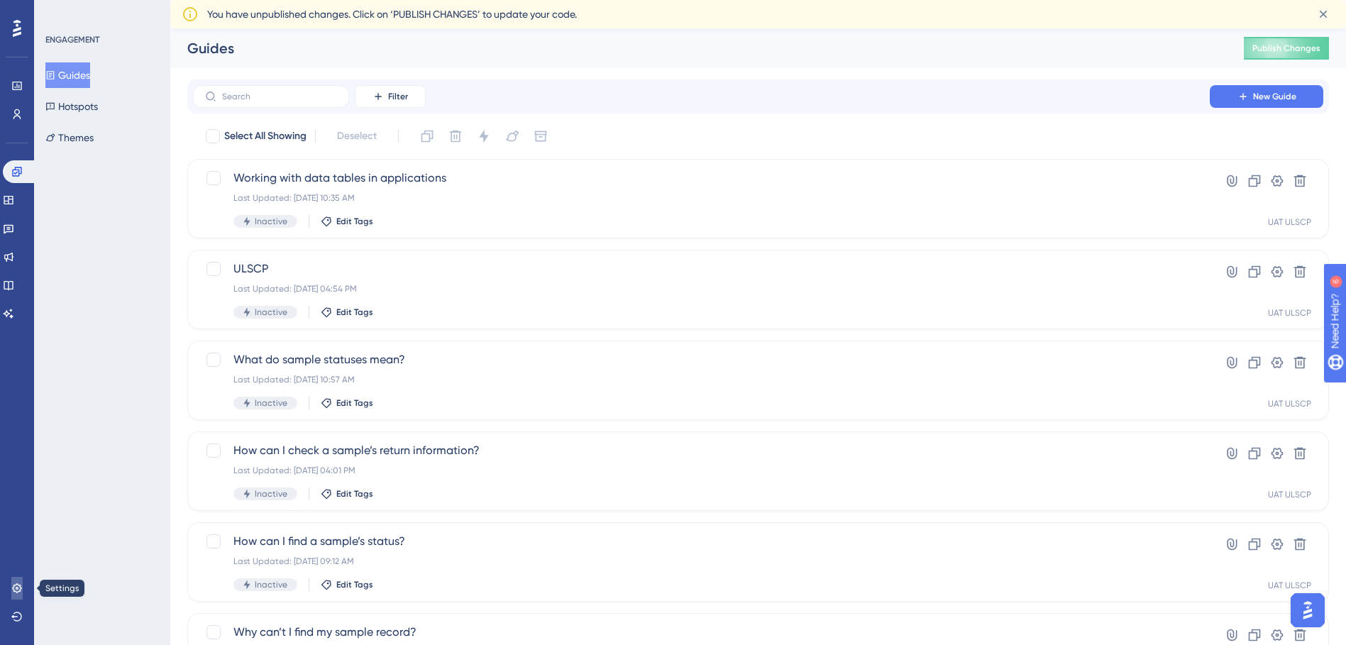
click at [11, 589] on link at bounding box center [16, 588] width 11 height 23
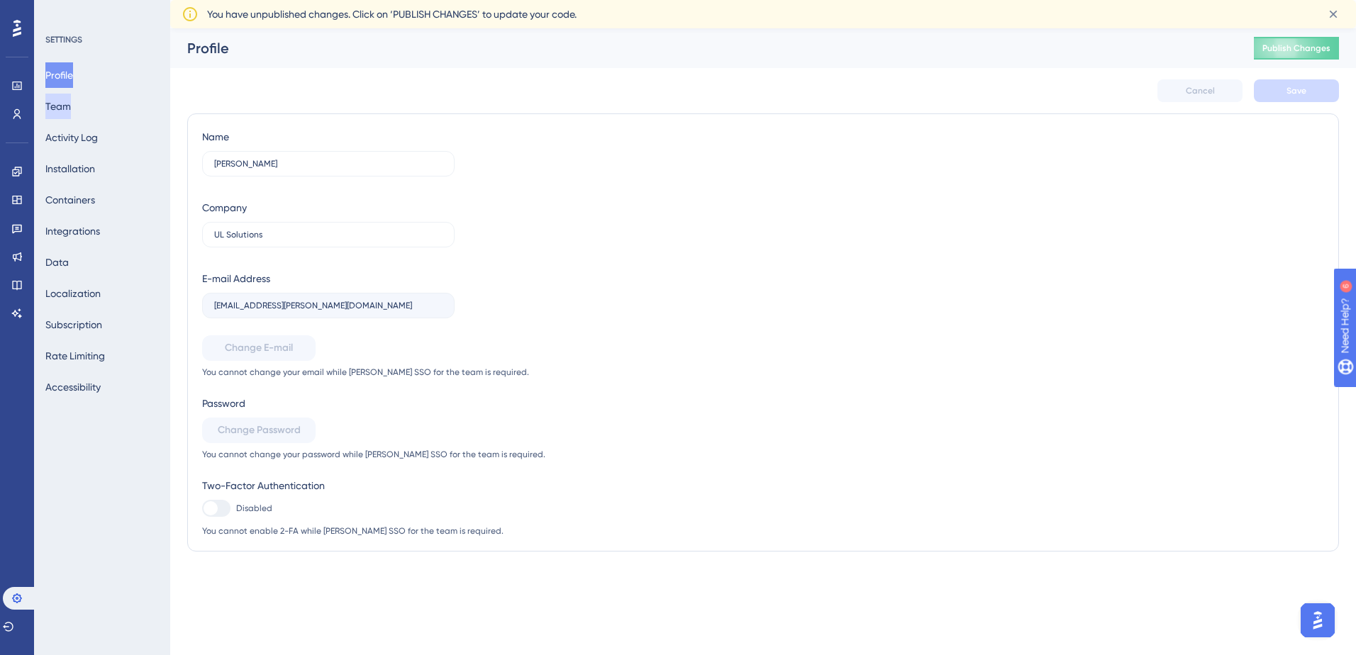
click at [69, 104] on button "Team" at bounding box center [58, 107] width 26 height 26
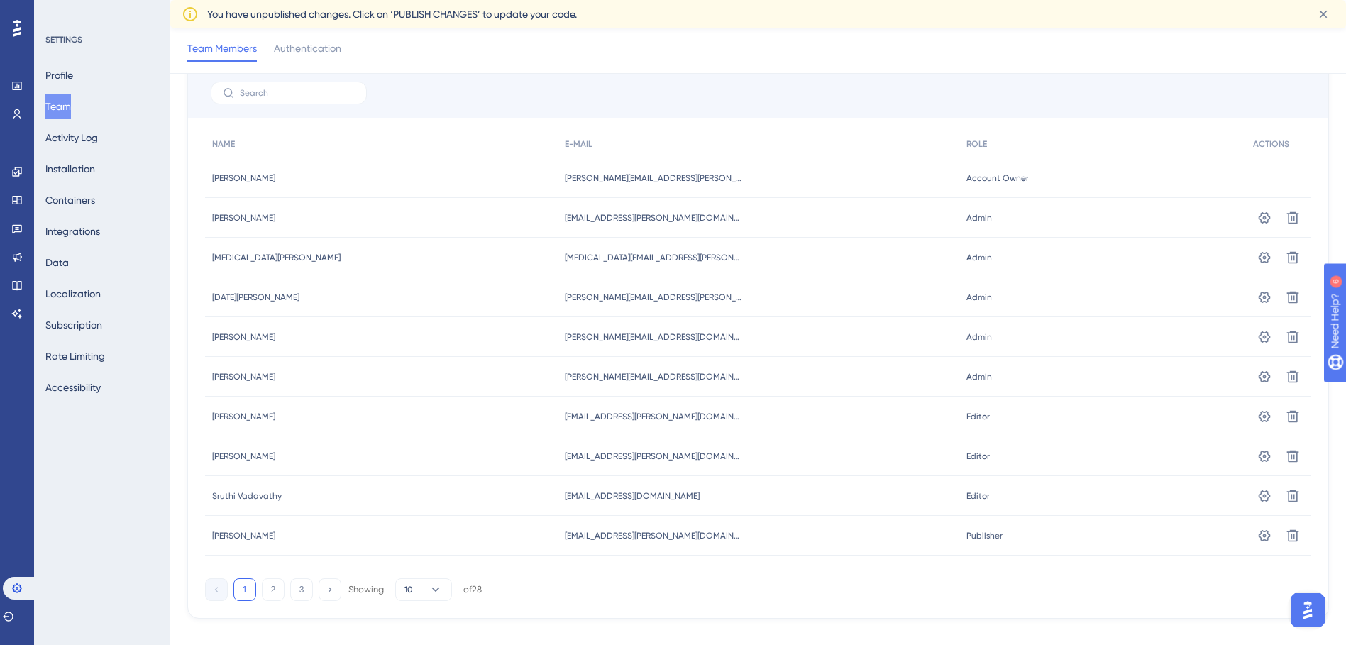
scroll to position [126, 0]
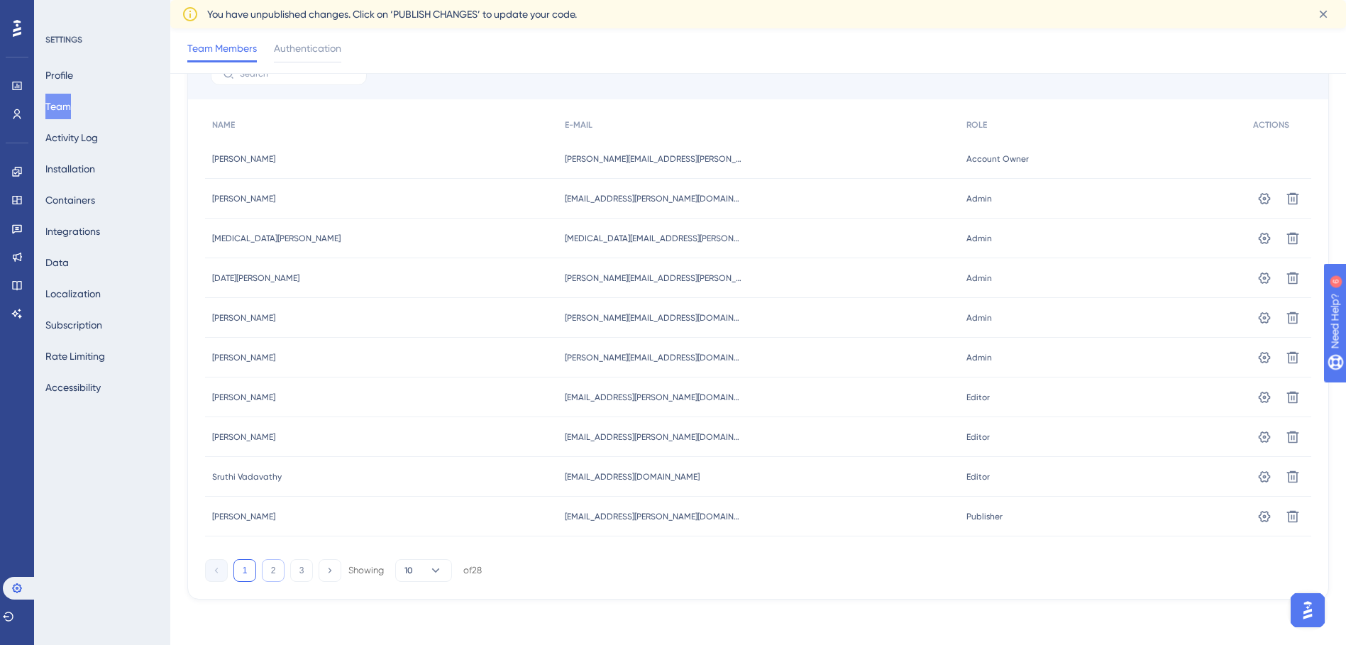
click at [268, 570] on button "2" at bounding box center [273, 570] width 23 height 23
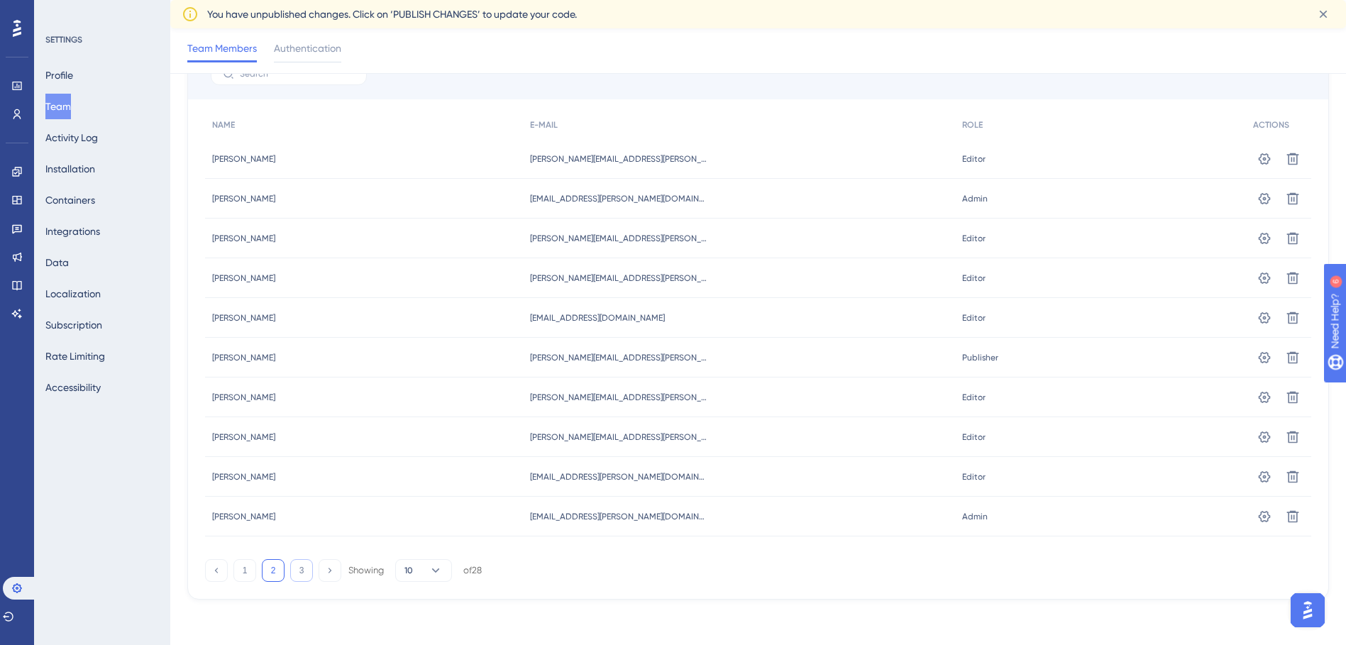
click at [297, 572] on button "3" at bounding box center [301, 570] width 23 height 23
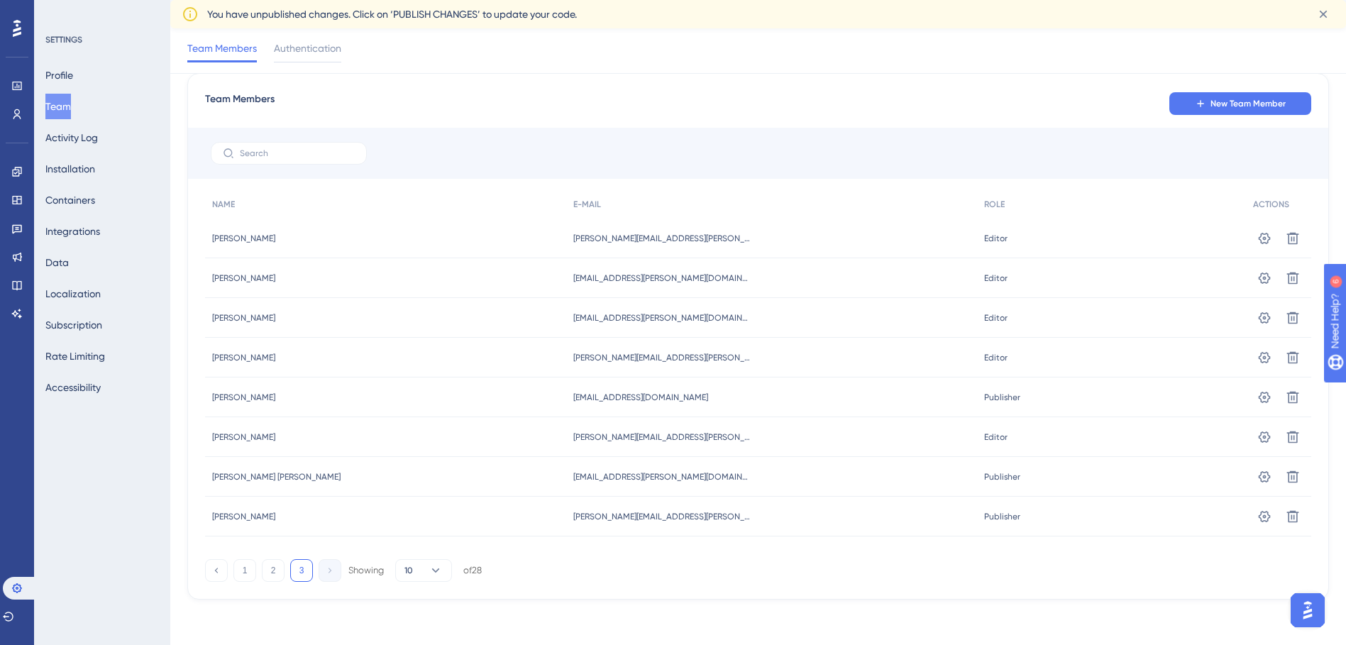
scroll to position [0, 0]
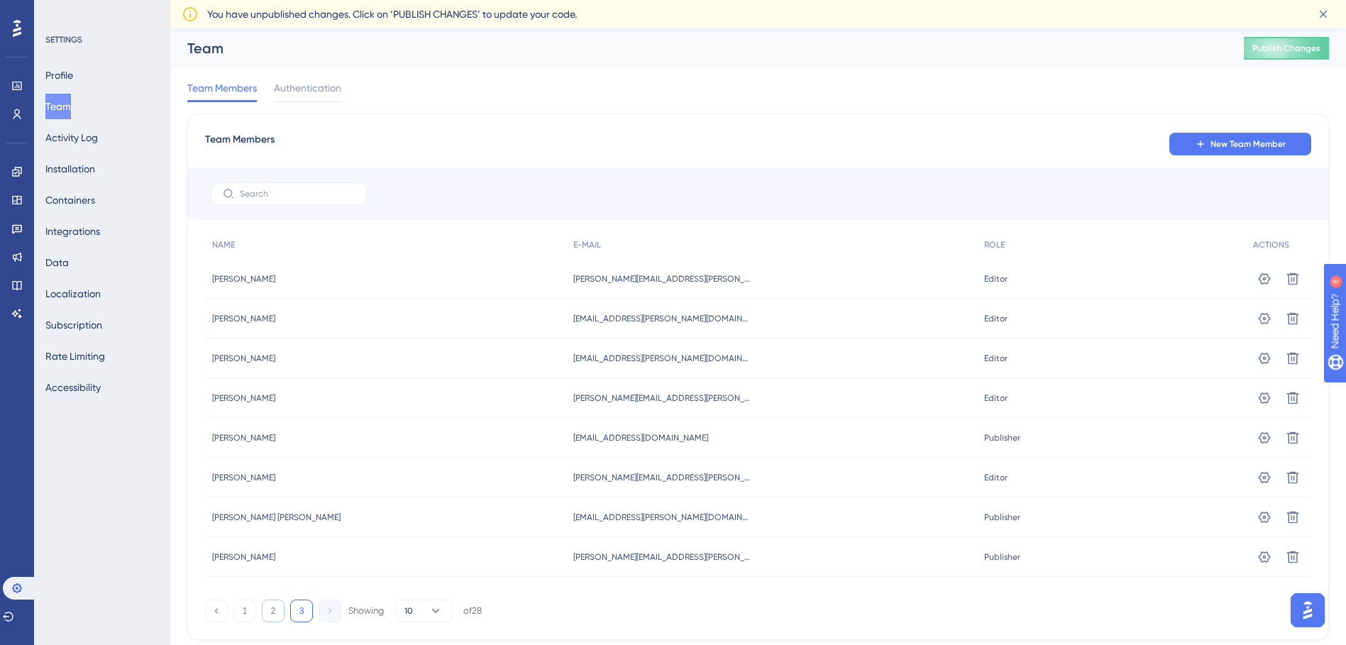
click at [272, 614] on button "2" at bounding box center [273, 610] width 23 height 23
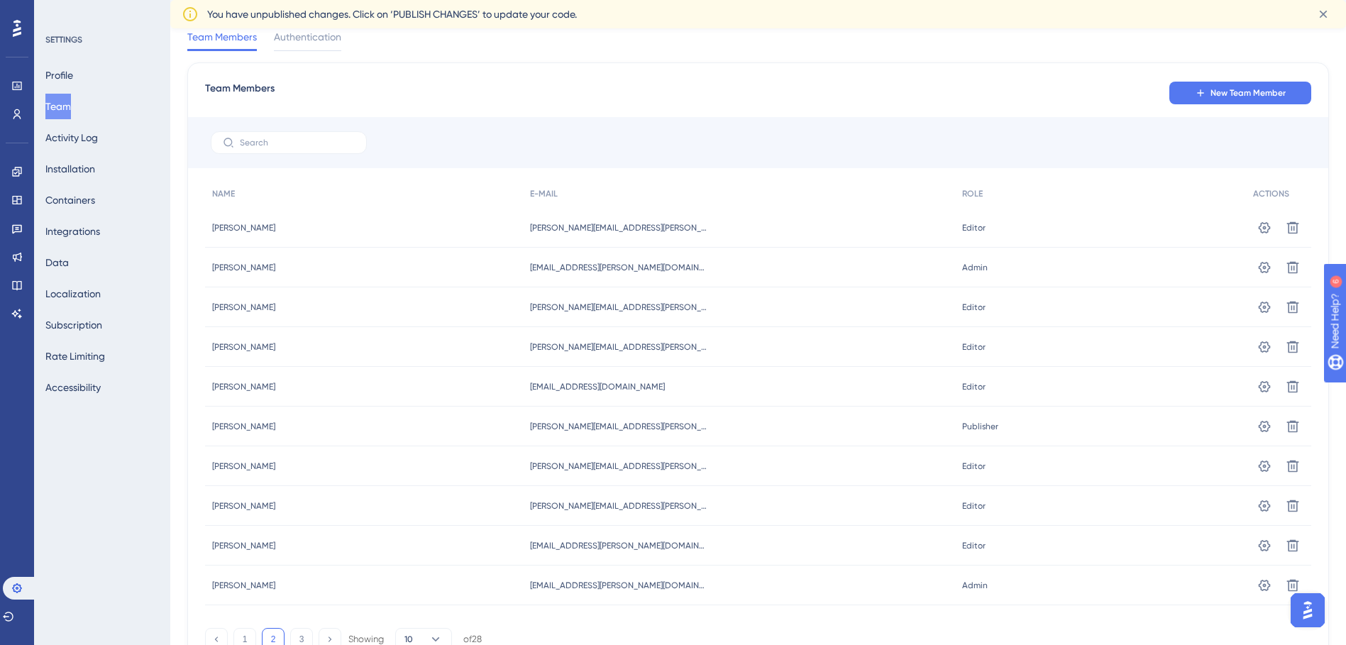
scroll to position [120, 0]
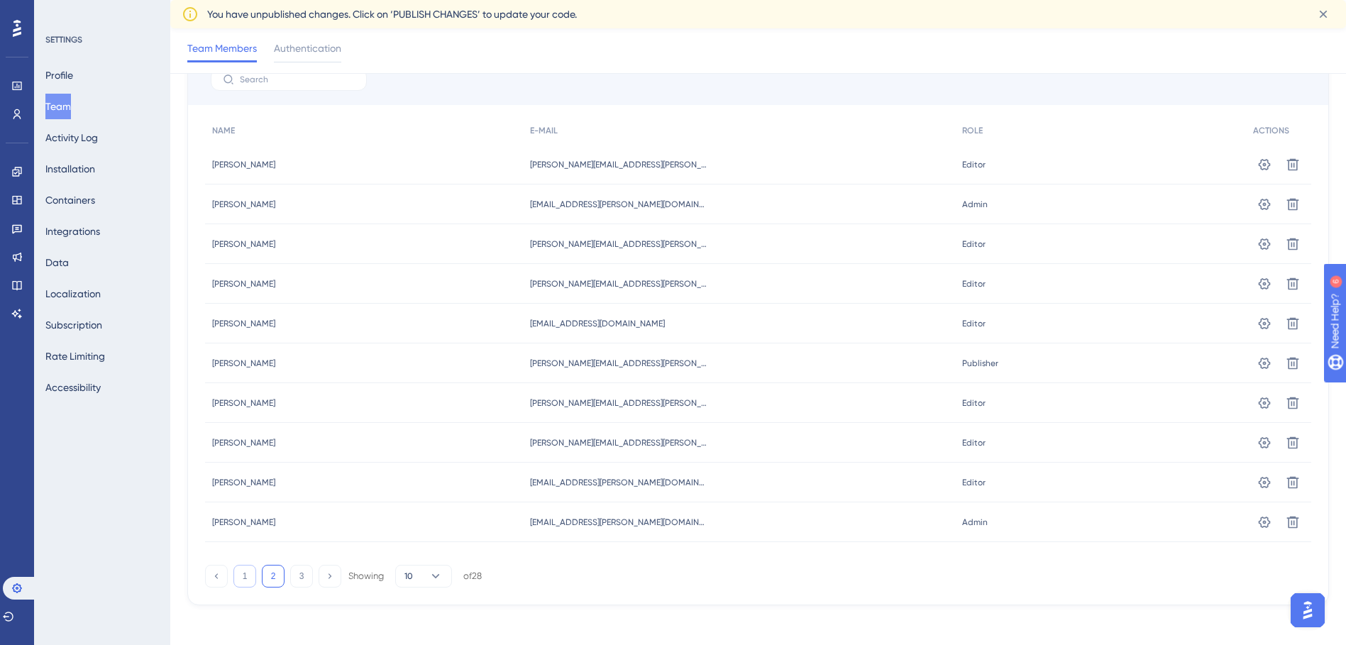
click at [254, 585] on button "1" at bounding box center [244, 576] width 23 height 23
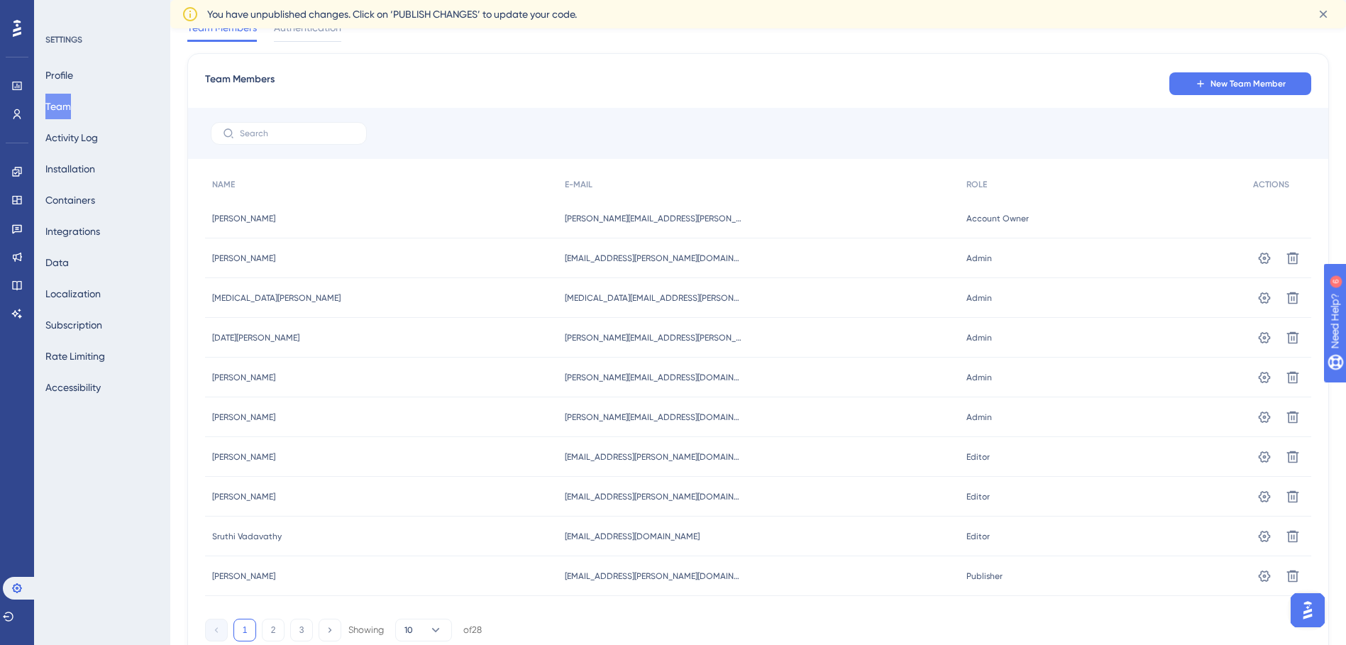
scroll to position [0, 0]
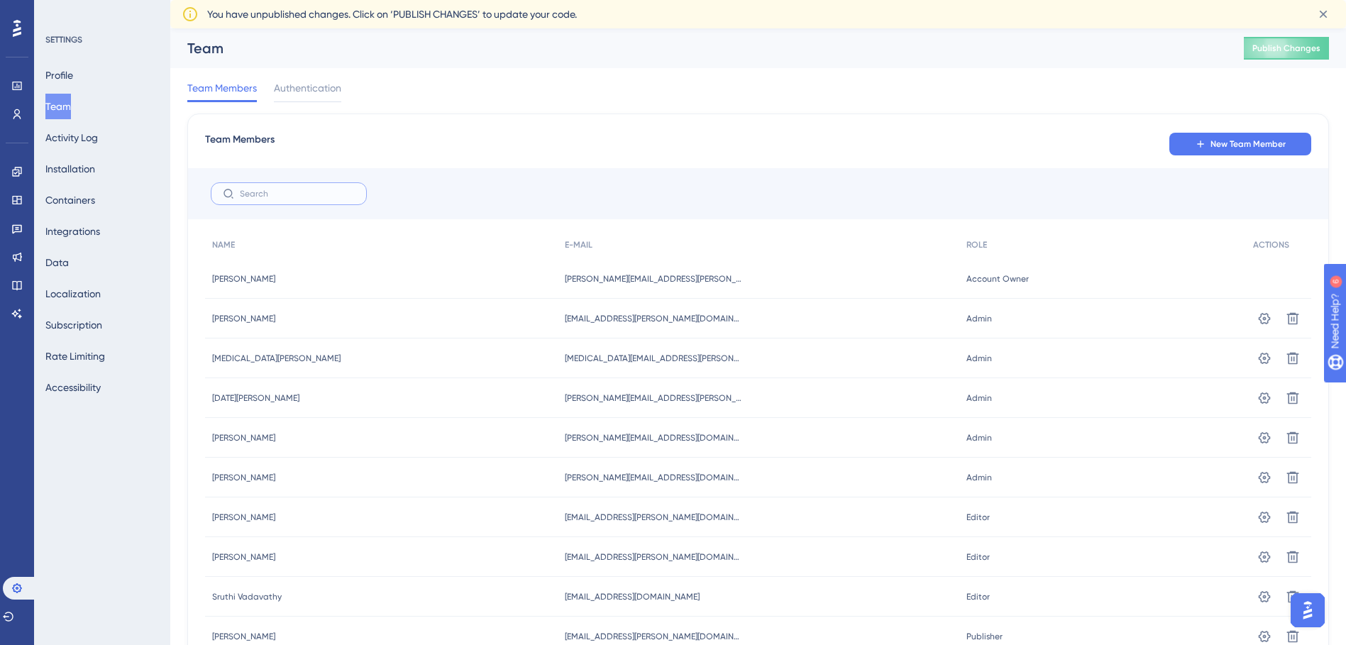
click at [327, 198] on input "text" at bounding box center [297, 194] width 115 height 10
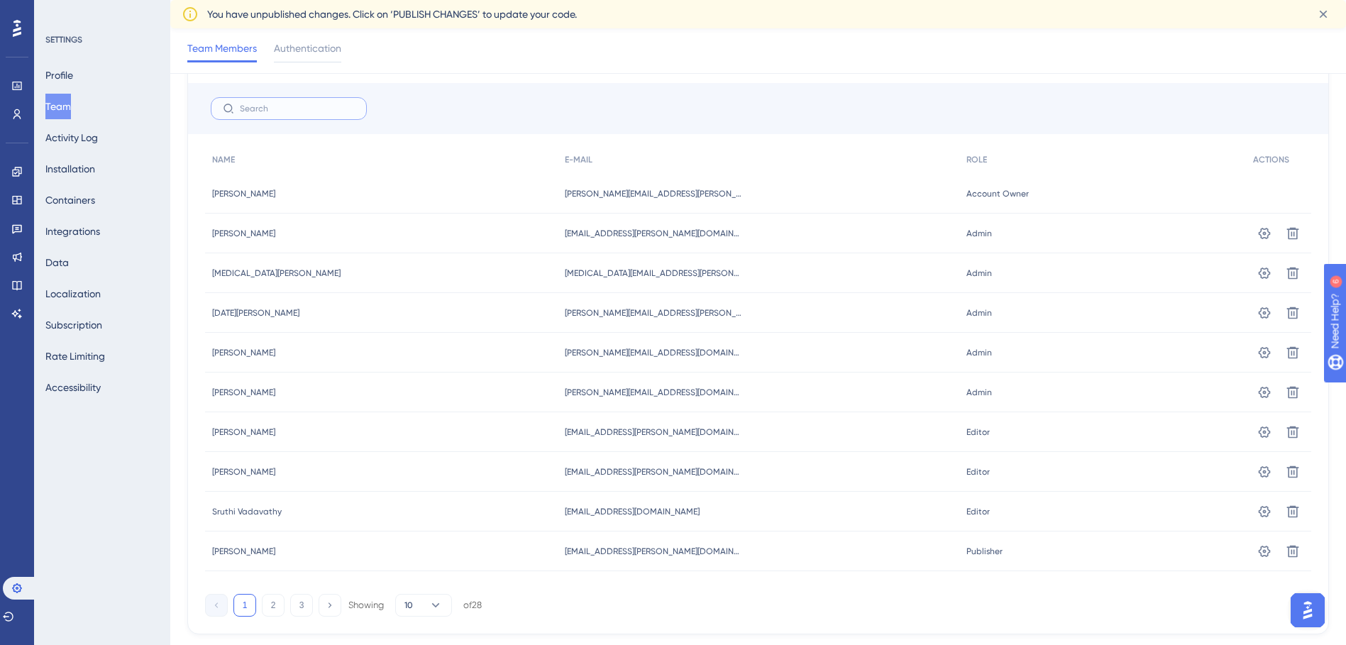
scroll to position [126, 0]
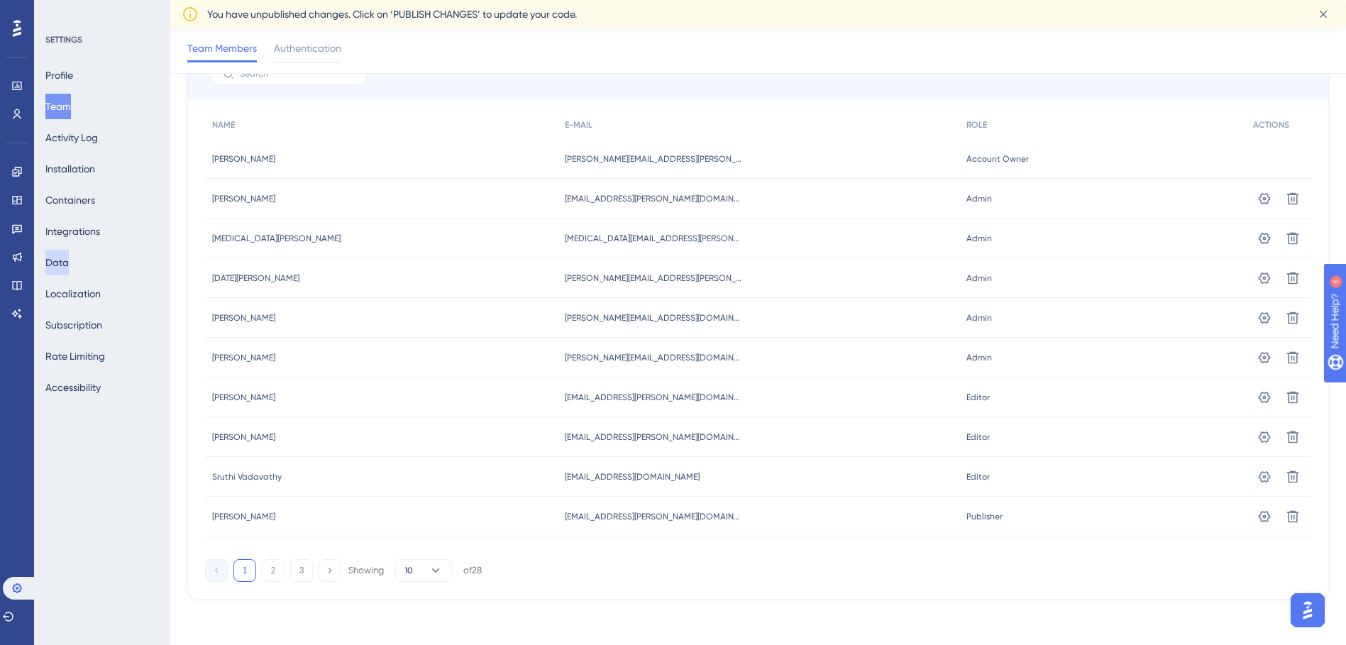
click at [54, 262] on button "Data" at bounding box center [56, 263] width 23 height 26
